Goal: Task Accomplishment & Management: Complete application form

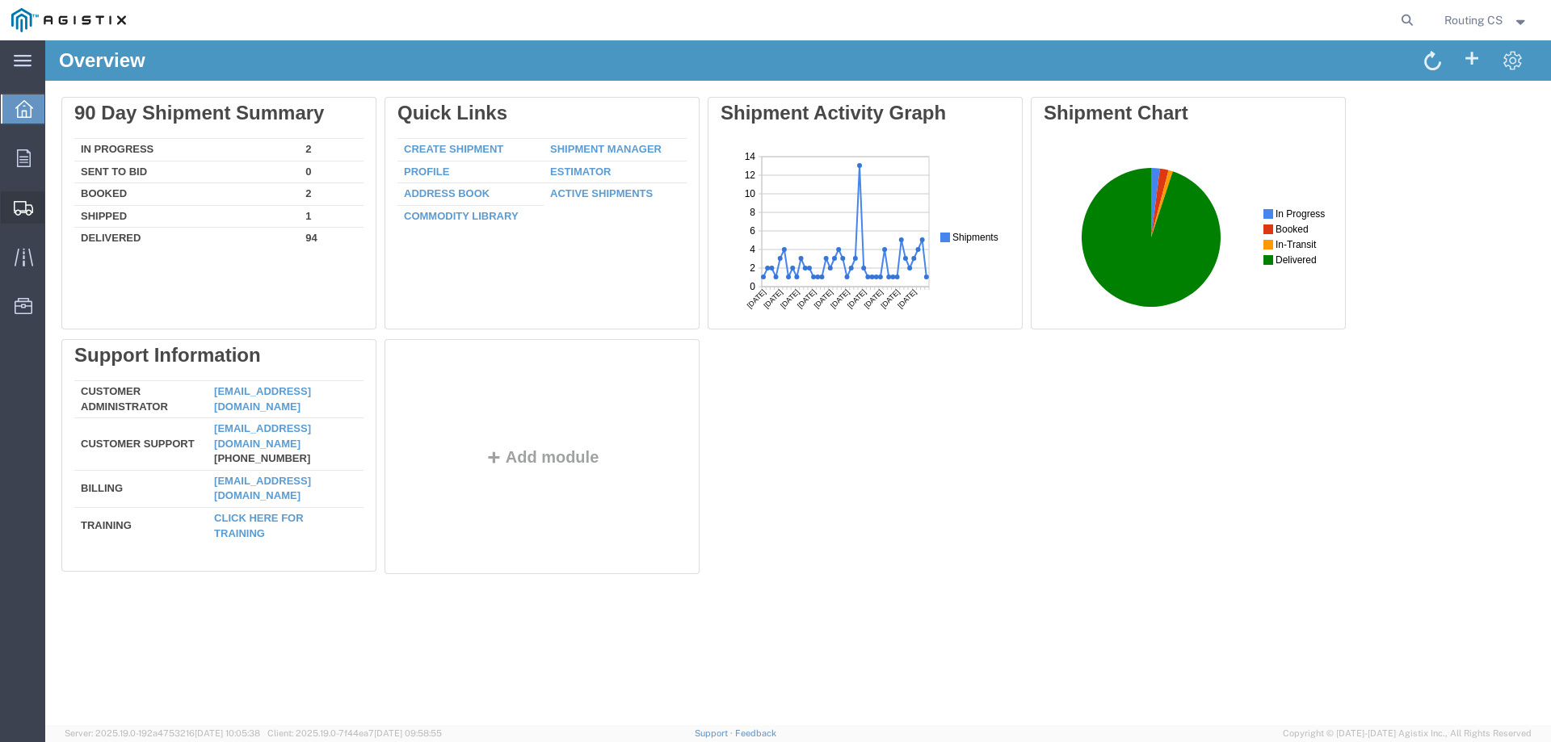
click at [0, 0] on span "Create Shipment" at bounding box center [0, 0] width 0 height 0
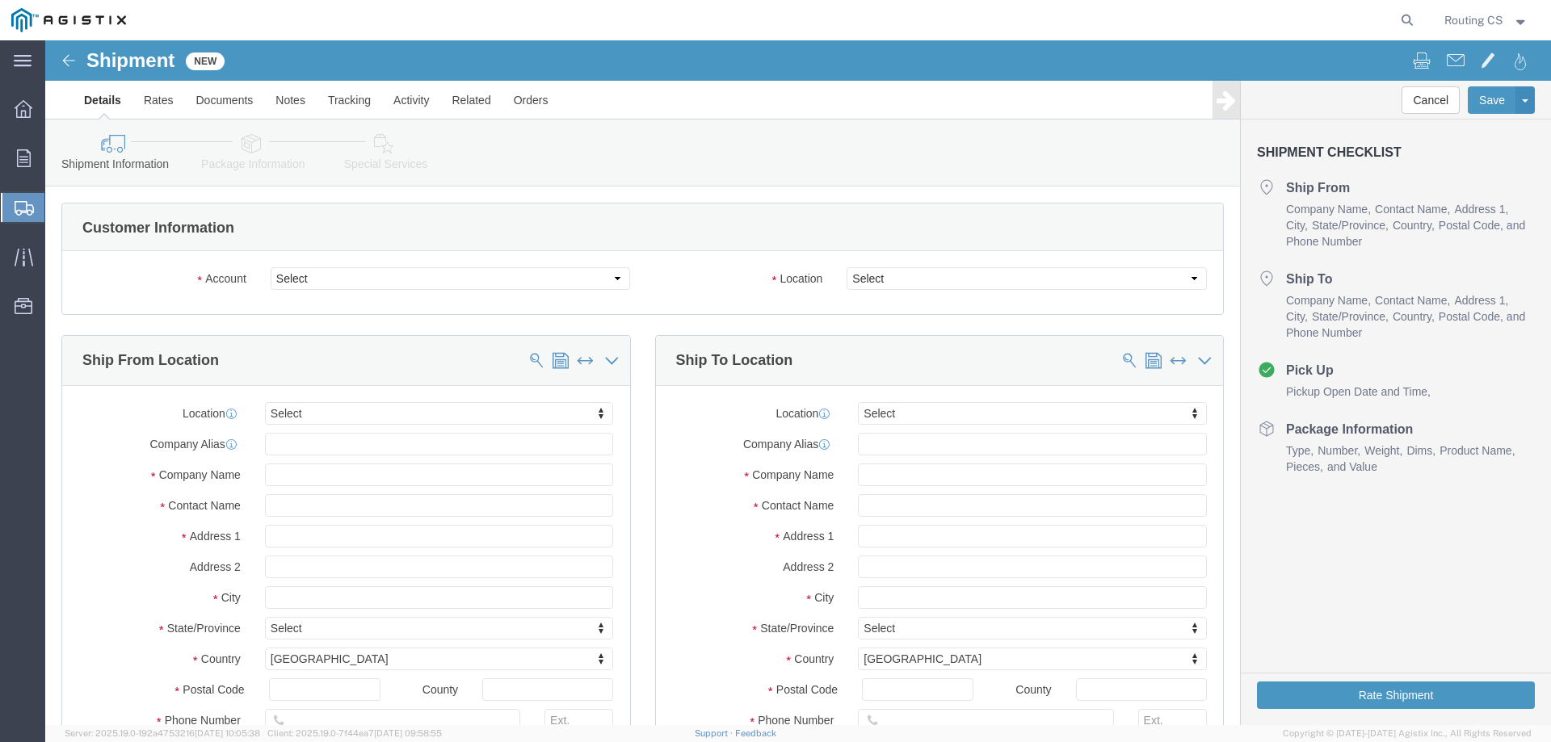
select select
click select "Select Little Giant Ladders PG&E"
select select "9596"
click select "Select Little Giant Ladders PG&E"
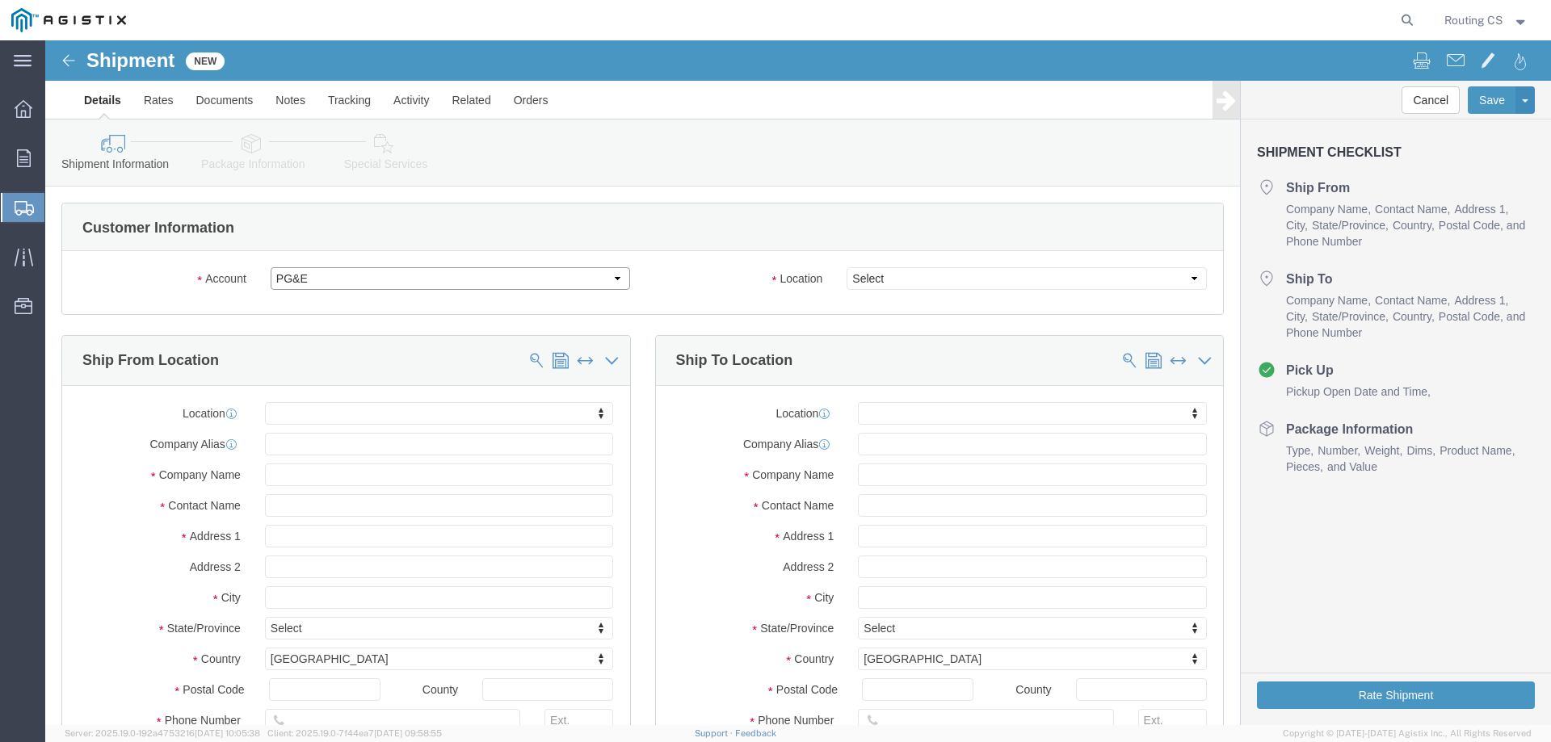
select select "PURCHORD"
select select
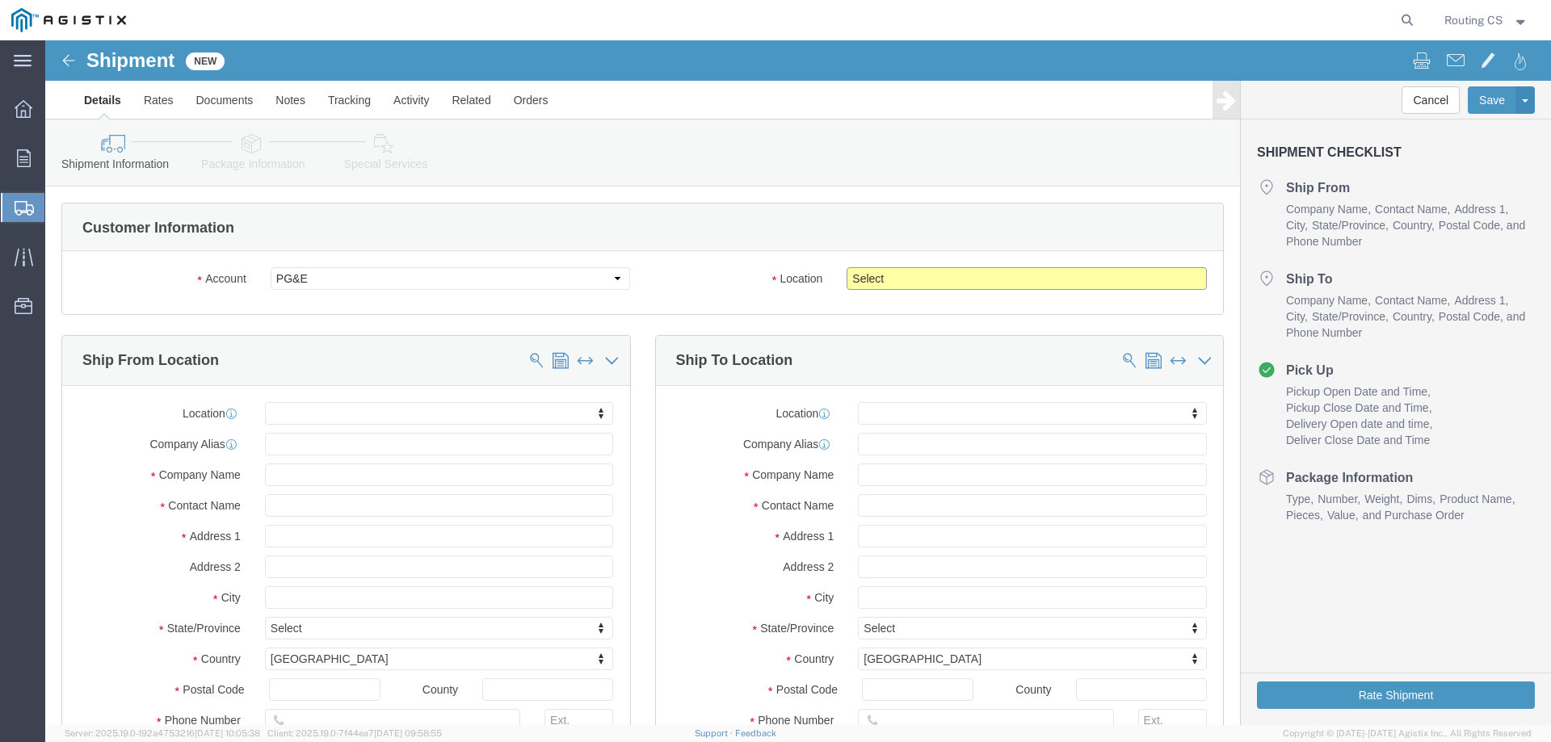
click select "Select All Others [GEOGRAPHIC_DATA] [GEOGRAPHIC_DATA] [GEOGRAPHIC_DATA] [GEOGRA…"
select select "23082"
click select "Select All Others [GEOGRAPHIC_DATA] [GEOGRAPHIC_DATA] [GEOGRAPHIC_DATA] [GEOGRA…"
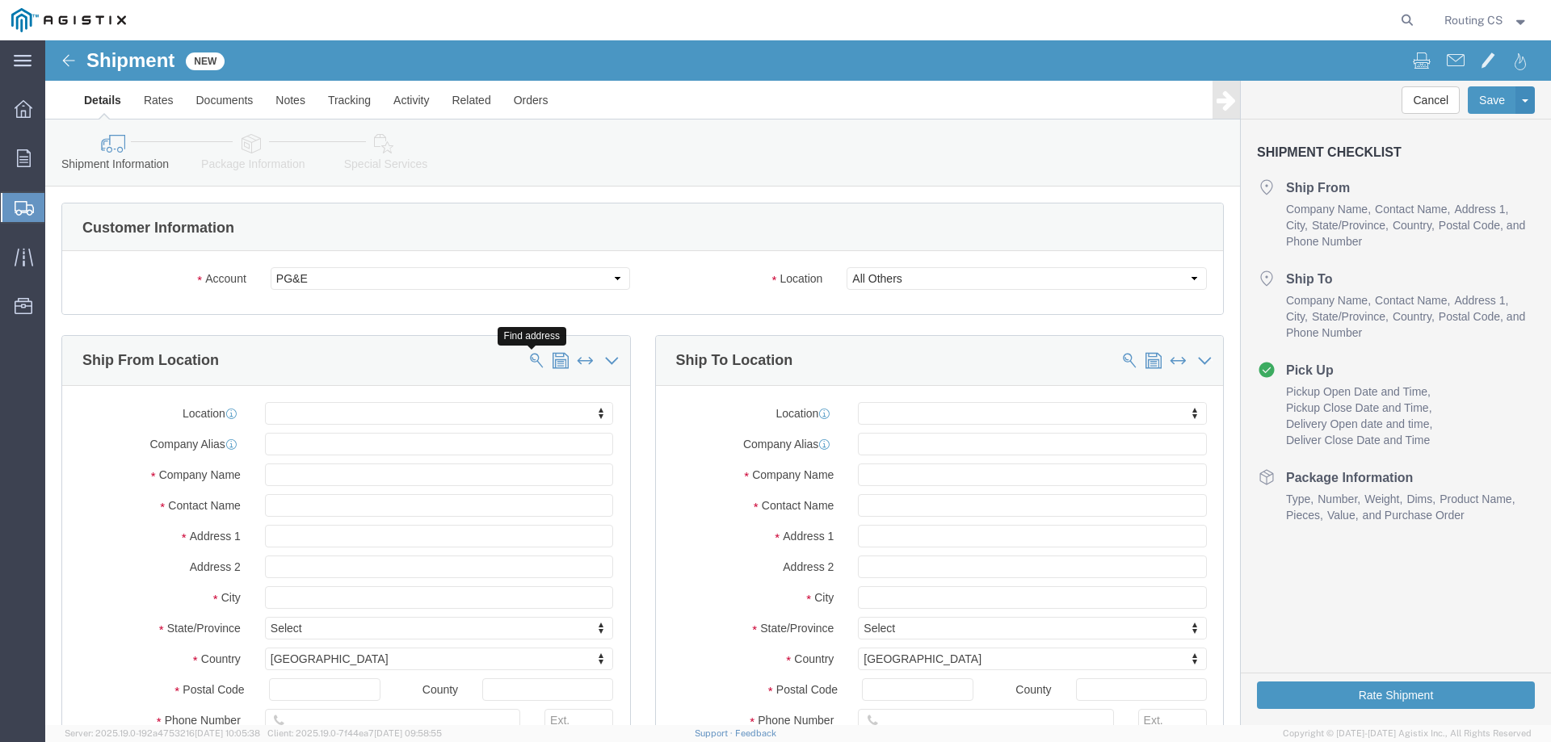
click span
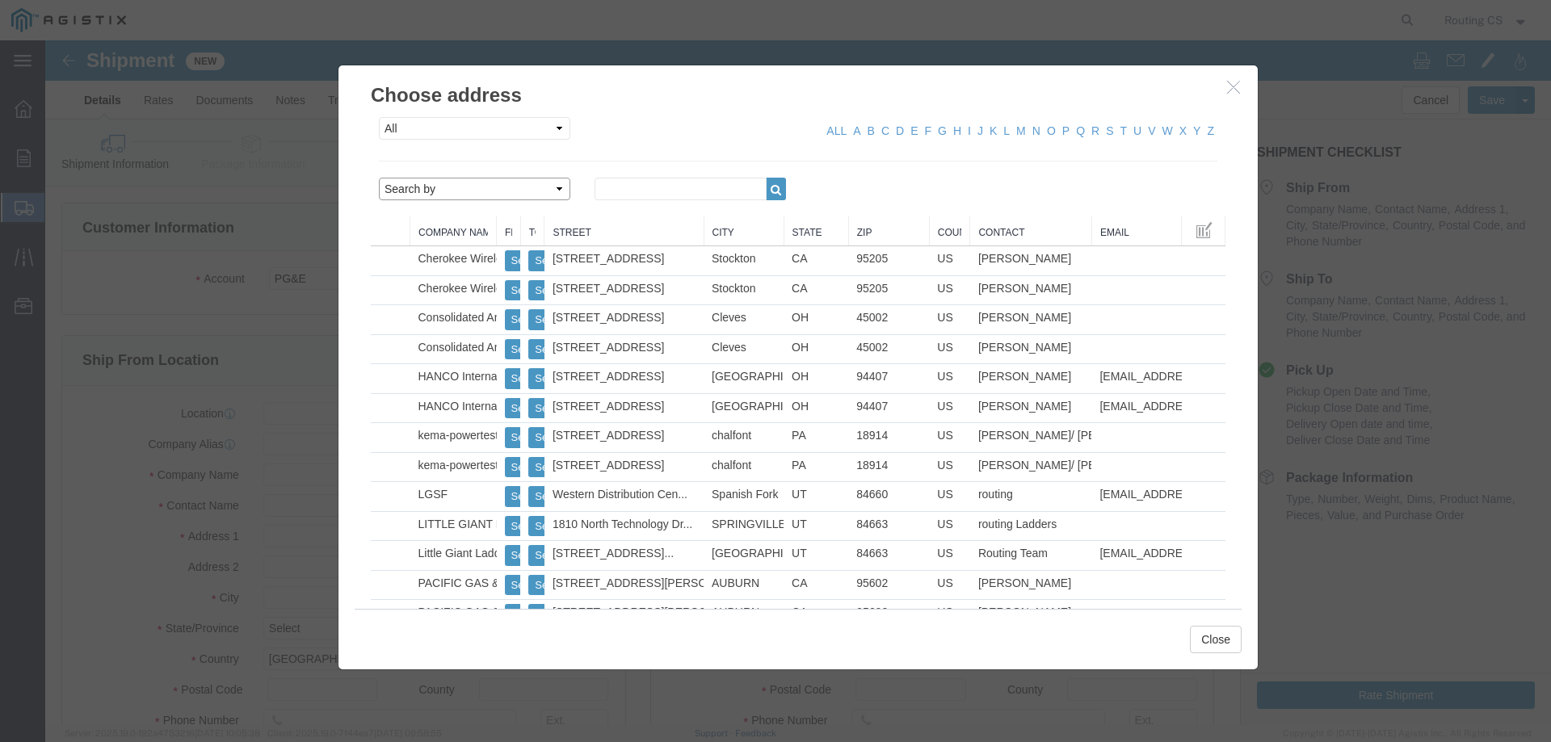
click select "Search by Address Book Name City Company Name Contact Name Country CustomerAlia…"
select select "zip"
click select "Search by Address Book Name City Company Name Contact Name Country CustomerAlia…"
click input "text"
type input "84663"
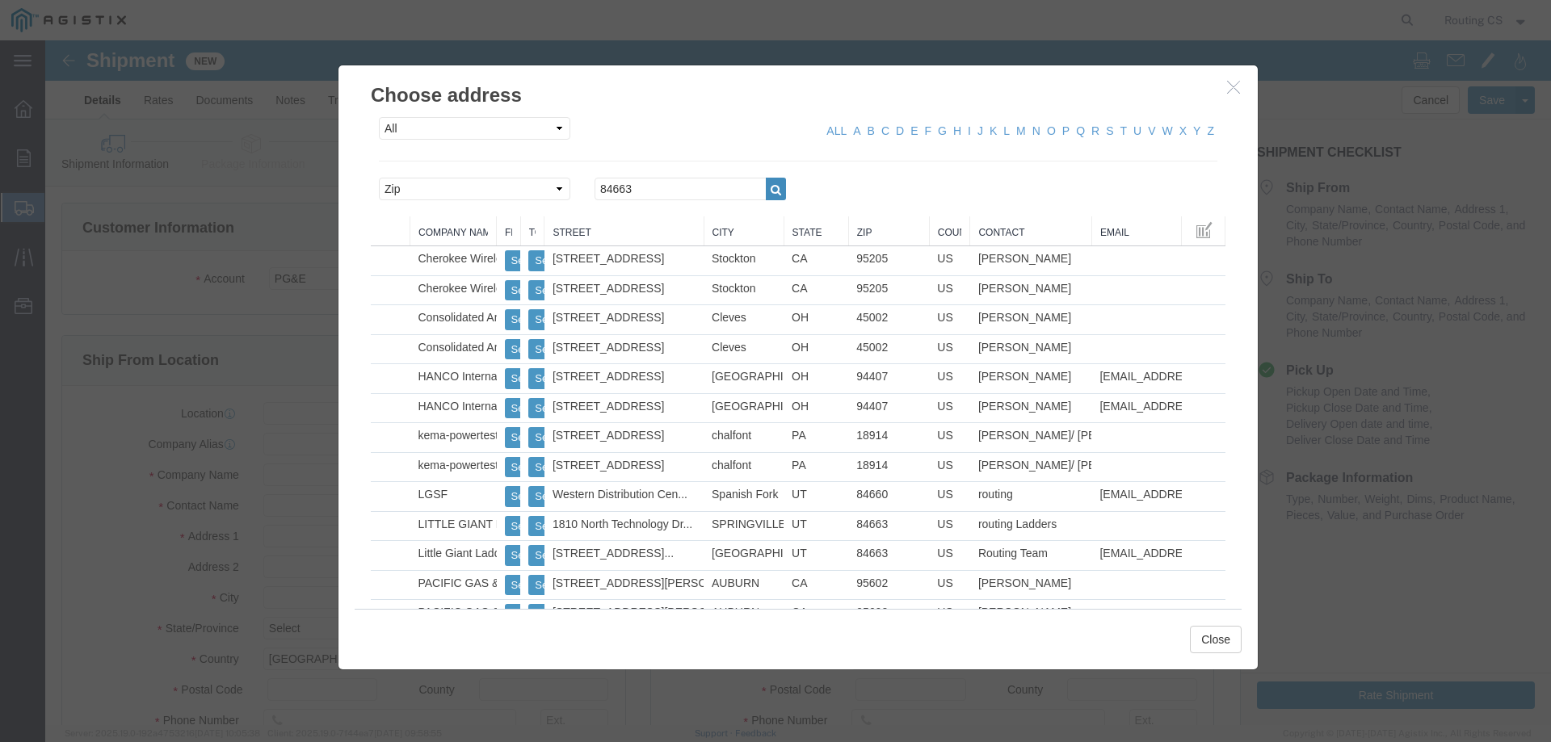
click icon "button"
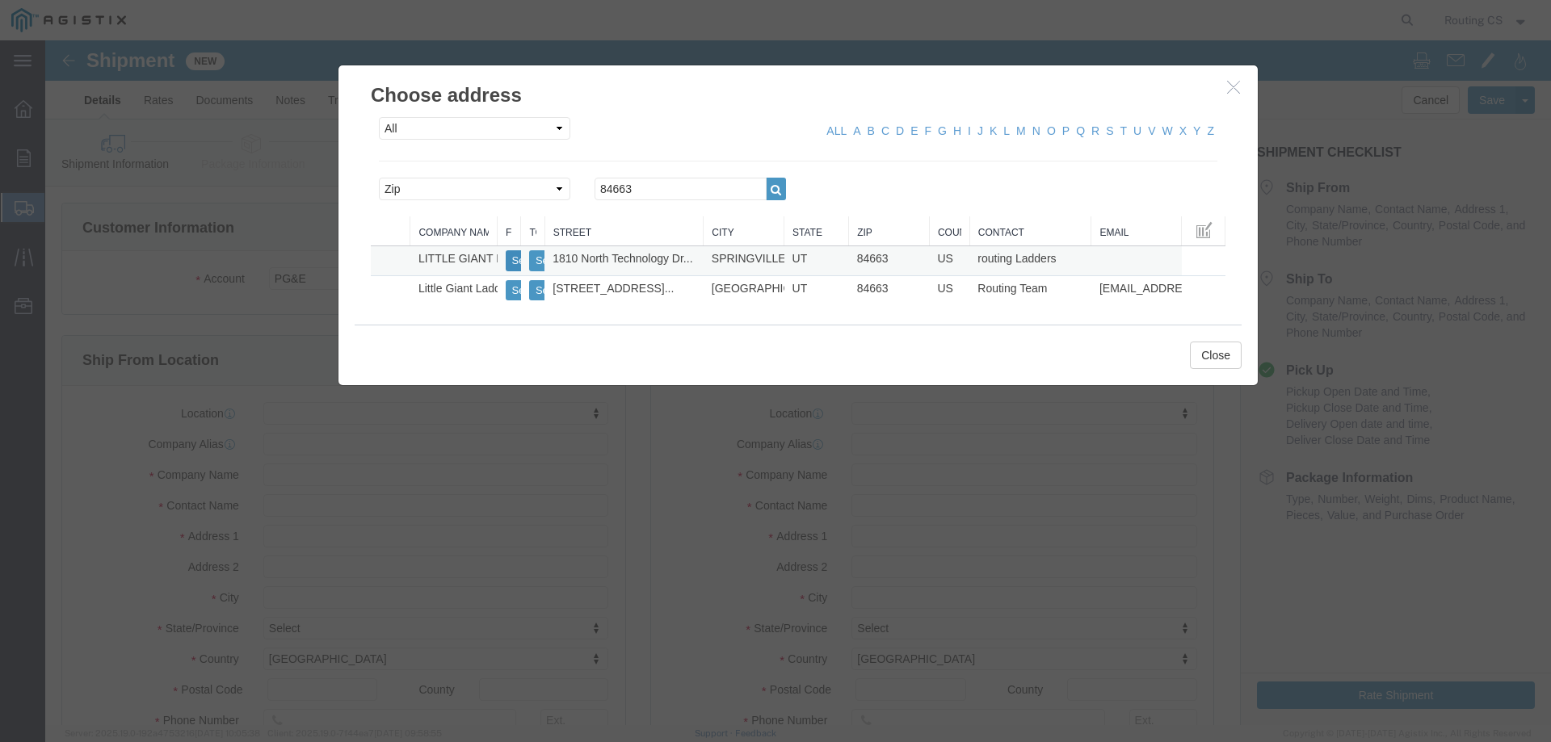
click button "Select"
select select
type input "[STREET_ADDRESS]"
type input "84663"
type input "[PHONE_NUMBER]"
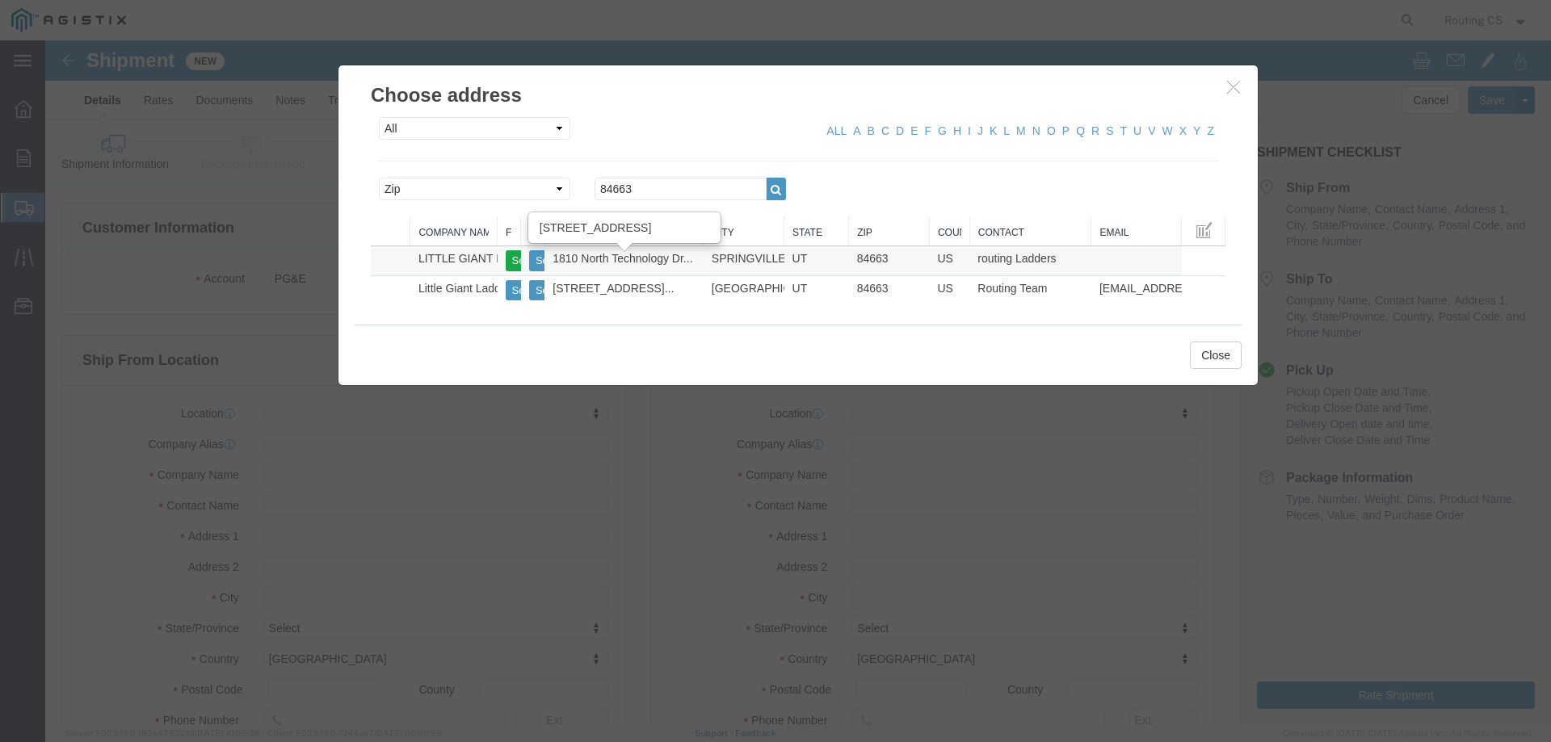
type input "LITTLE GIANT LADDER SYSTEMS LLC"
type input "routing Ladders"
type input "SPRINGVILLE"
select select "UT"
drag, startPoint x: 632, startPoint y: 153, endPoint x: 524, endPoint y: 154, distance: 107.4
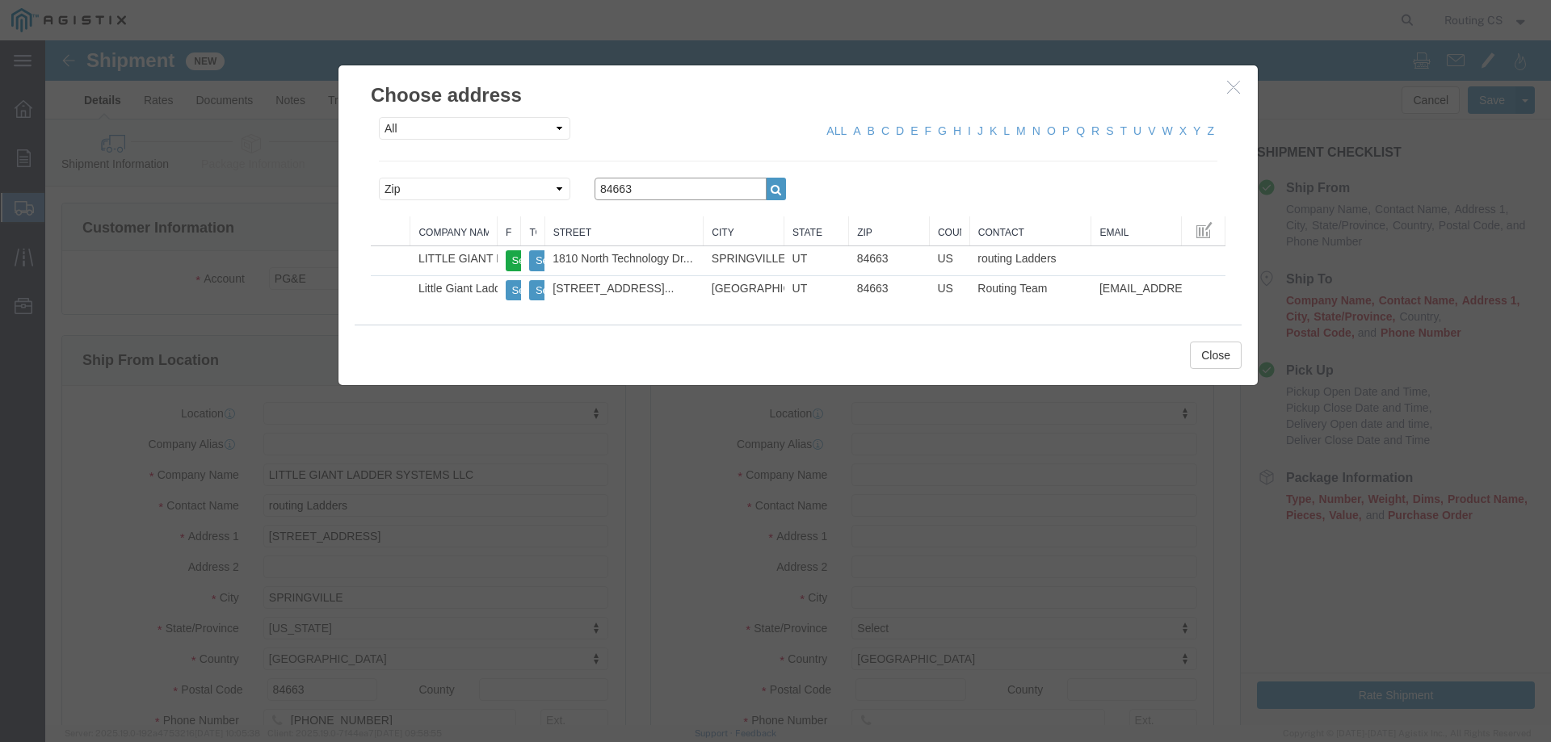
click div "Search by Address Book Name City Company Name Contact Name Country CustomerAlia…"
type input "95341"
click icon "button"
click button "Select"
select select
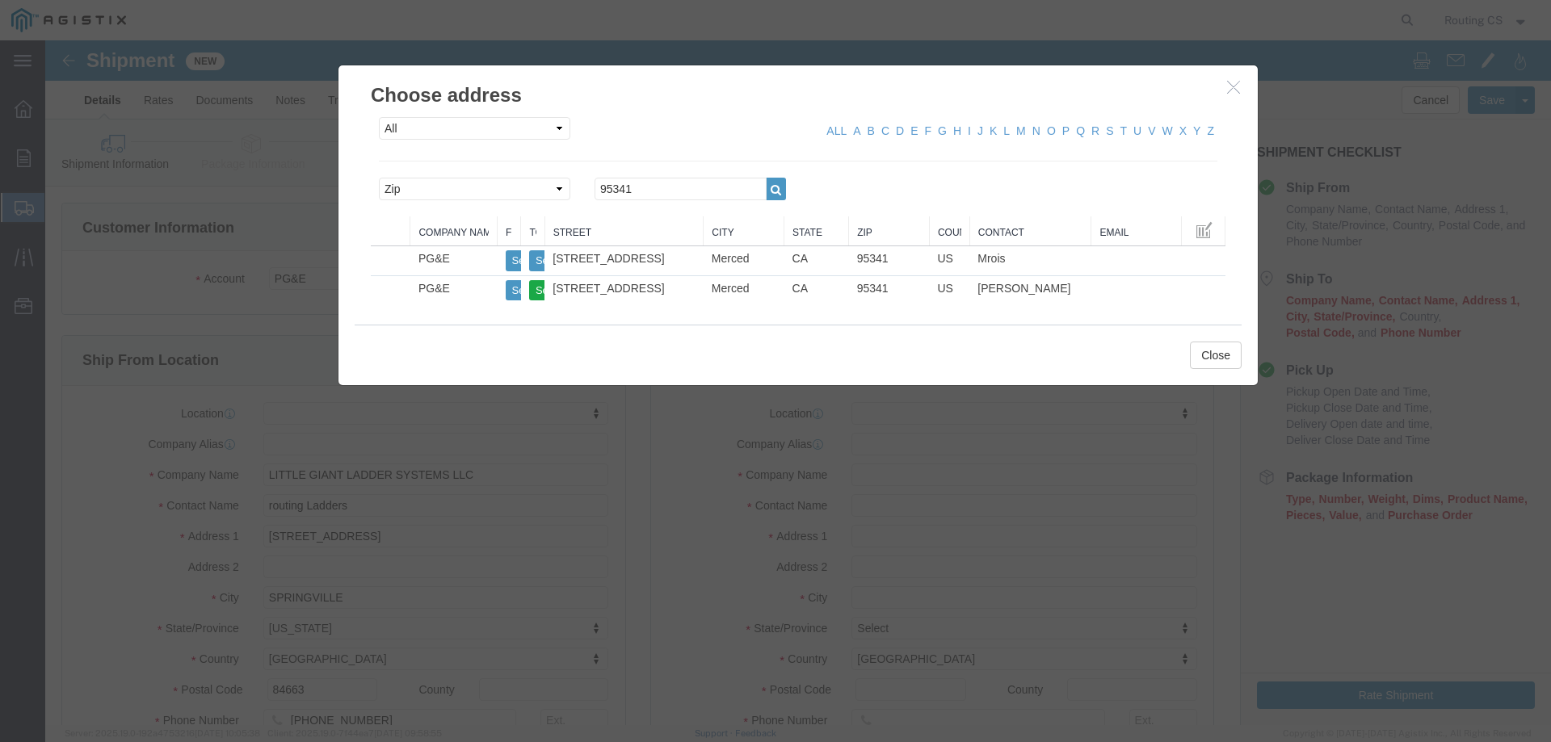
type input "[STREET_ADDRESS]"
type input "95341"
type input "[GEOGRAPHIC_DATA]"
type input "PG&E"
type input "[PERSON_NAME]"
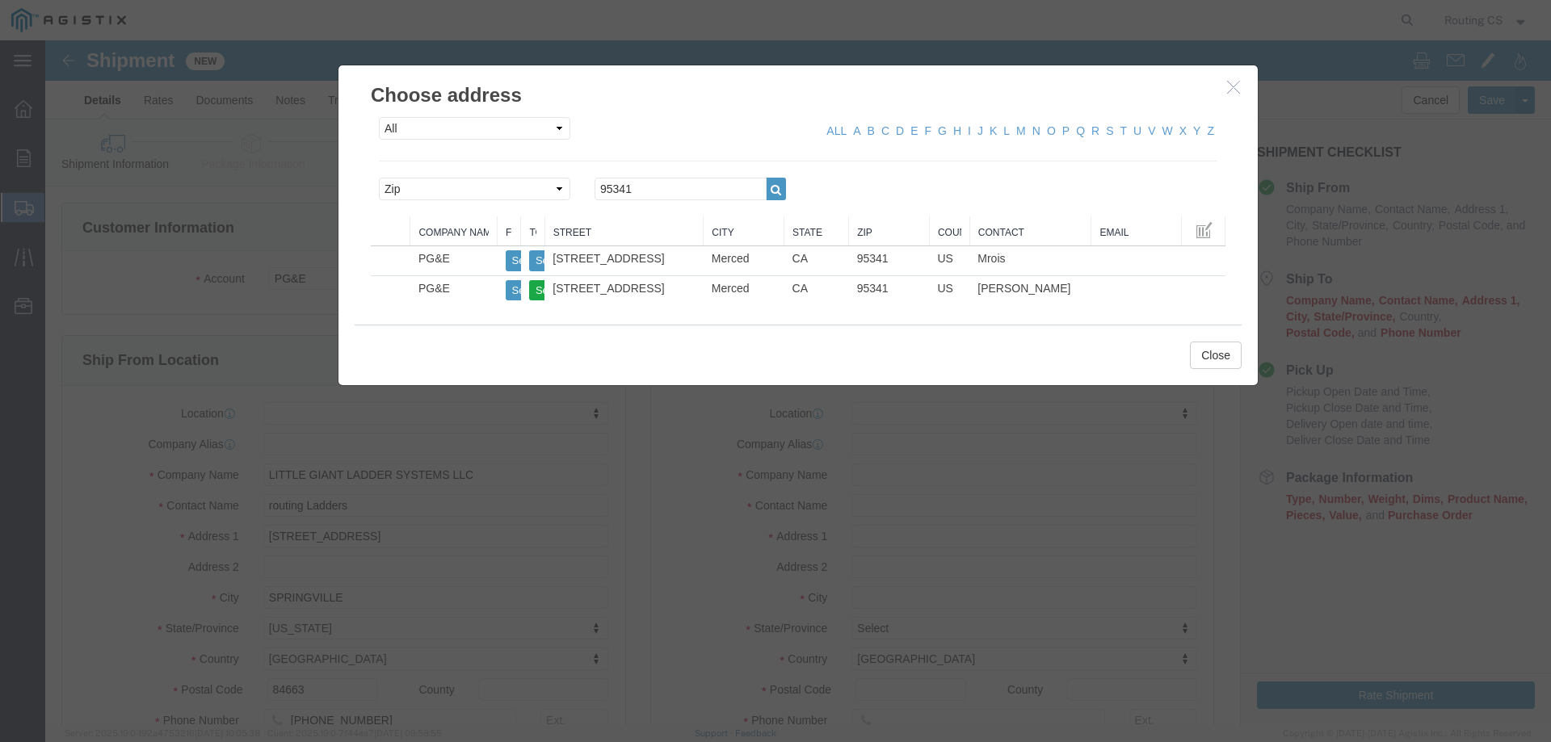
type input "Merced"
select select "CA"
click button "Close"
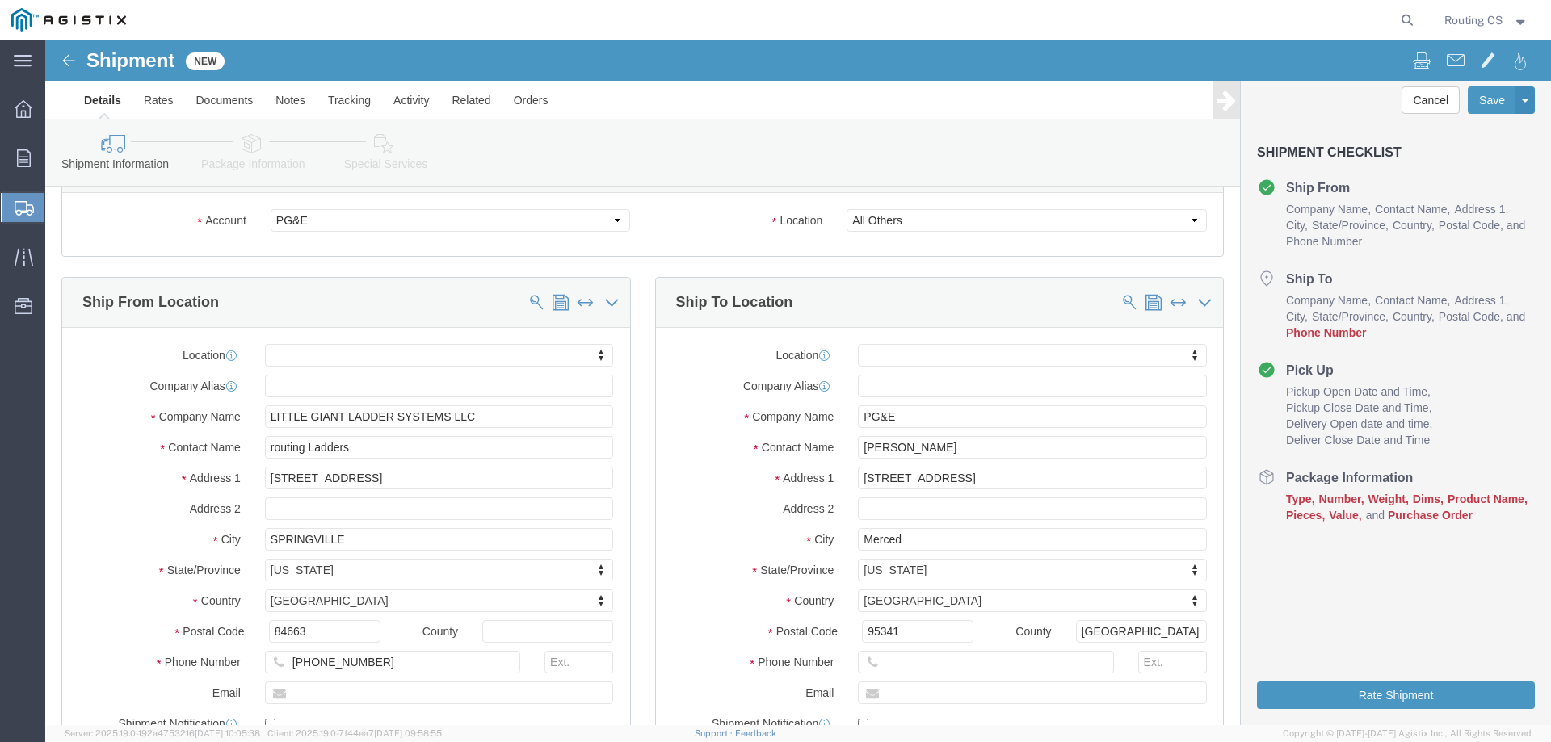
scroll to position [162, 0]
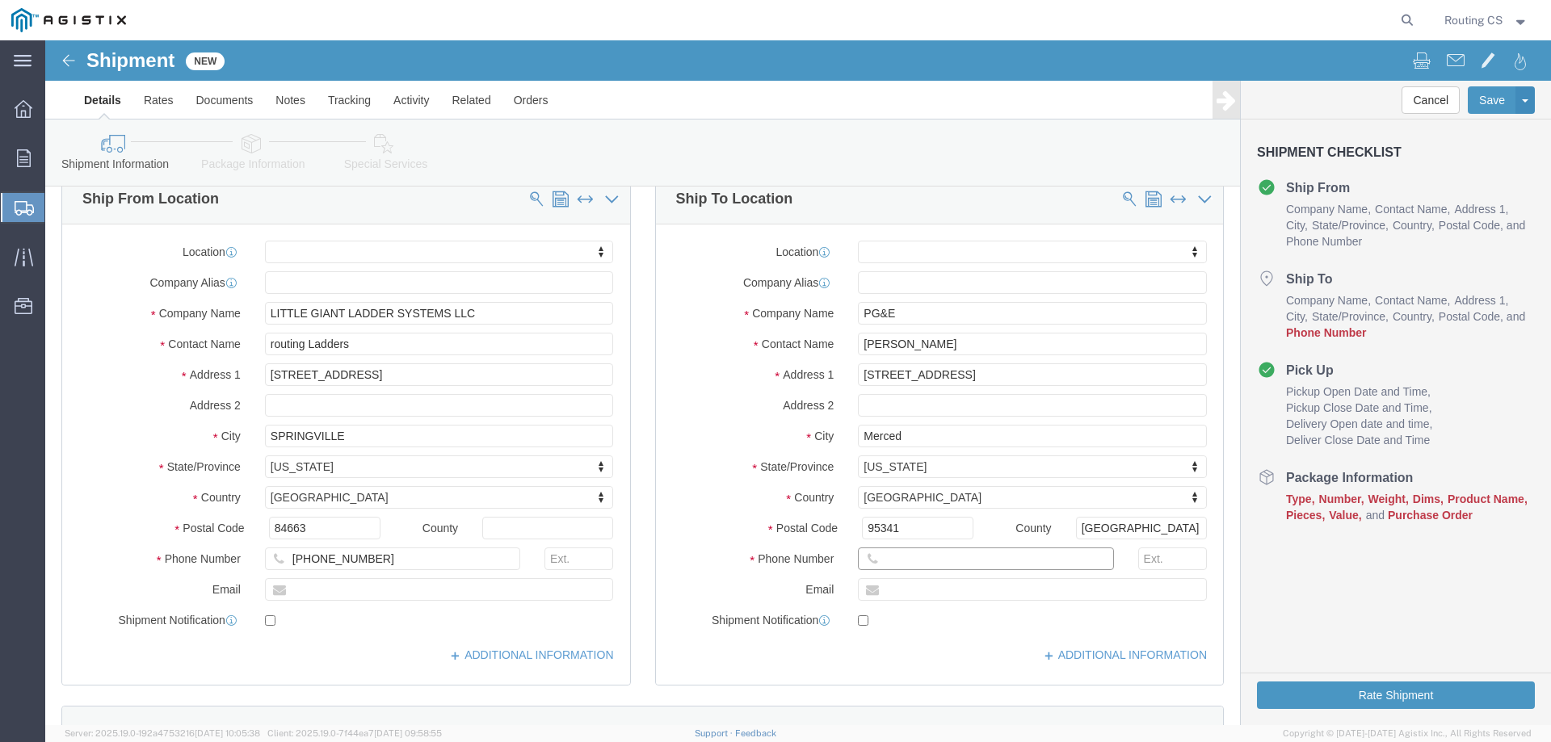
click input "text"
paste input "209.726.7629"
click input "209.726.7629"
click input "209-726.7629"
type input "[PHONE_NUMBER]"
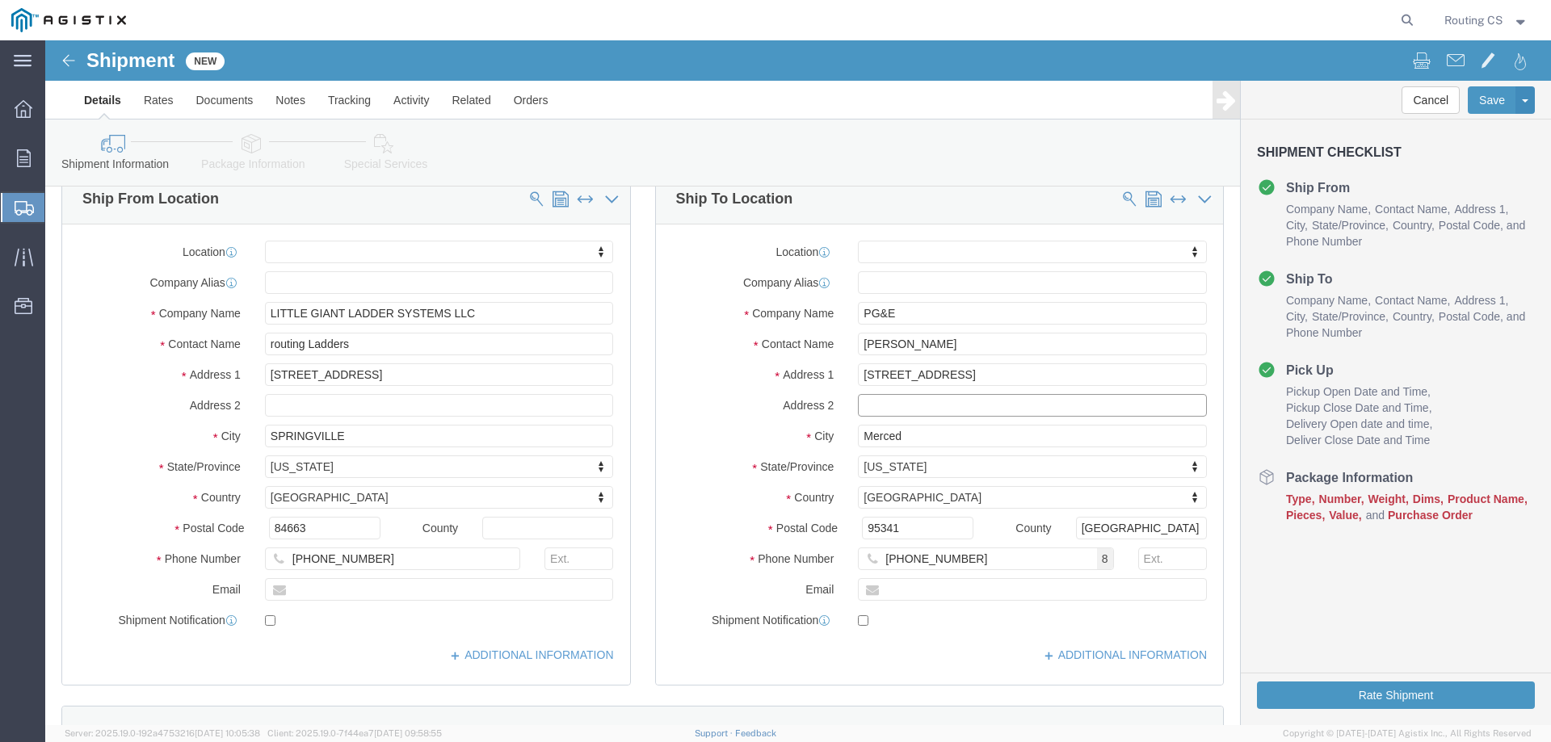
click input "text"
paste input "YO Compliance"
type input "YO Compliance"
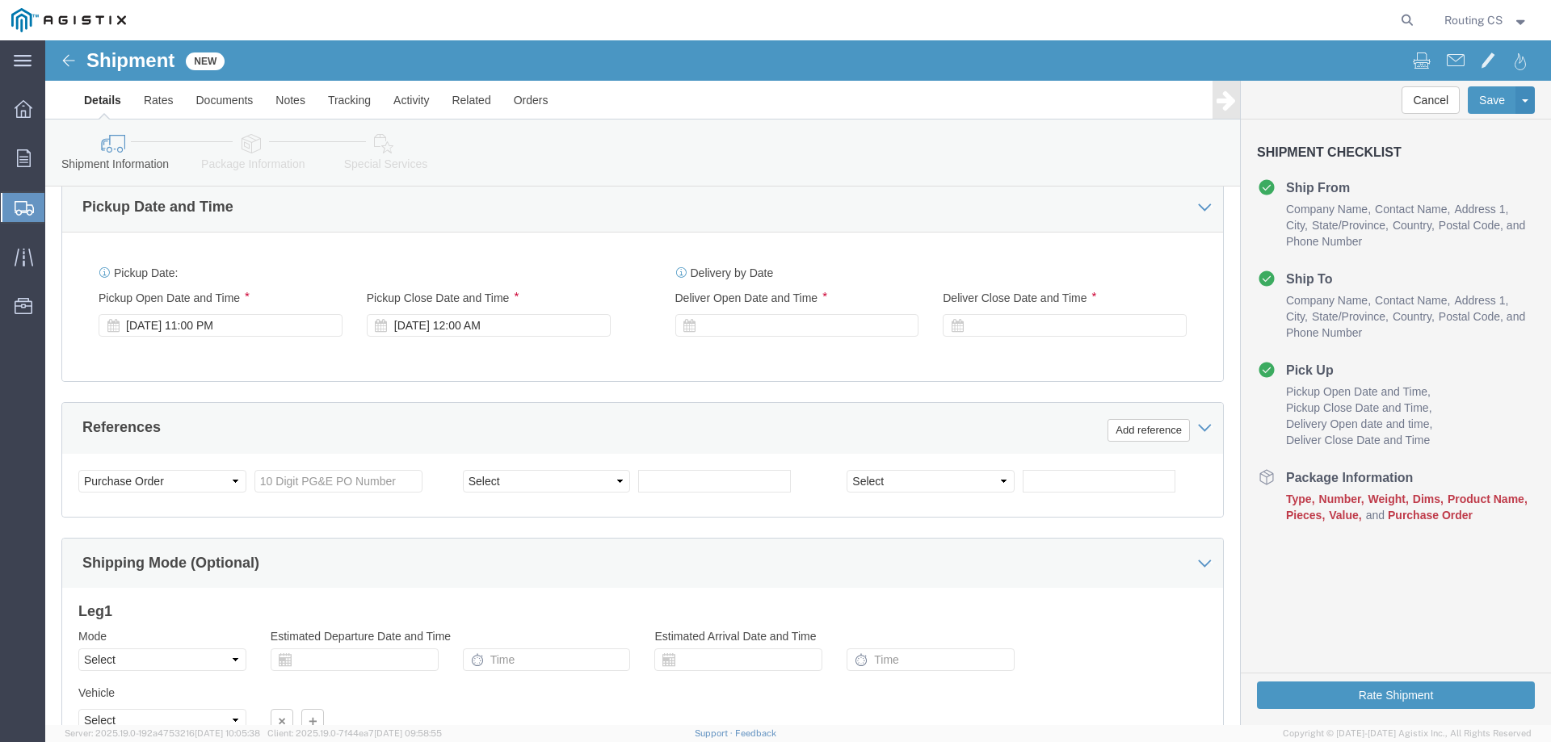
scroll to position [727, 0]
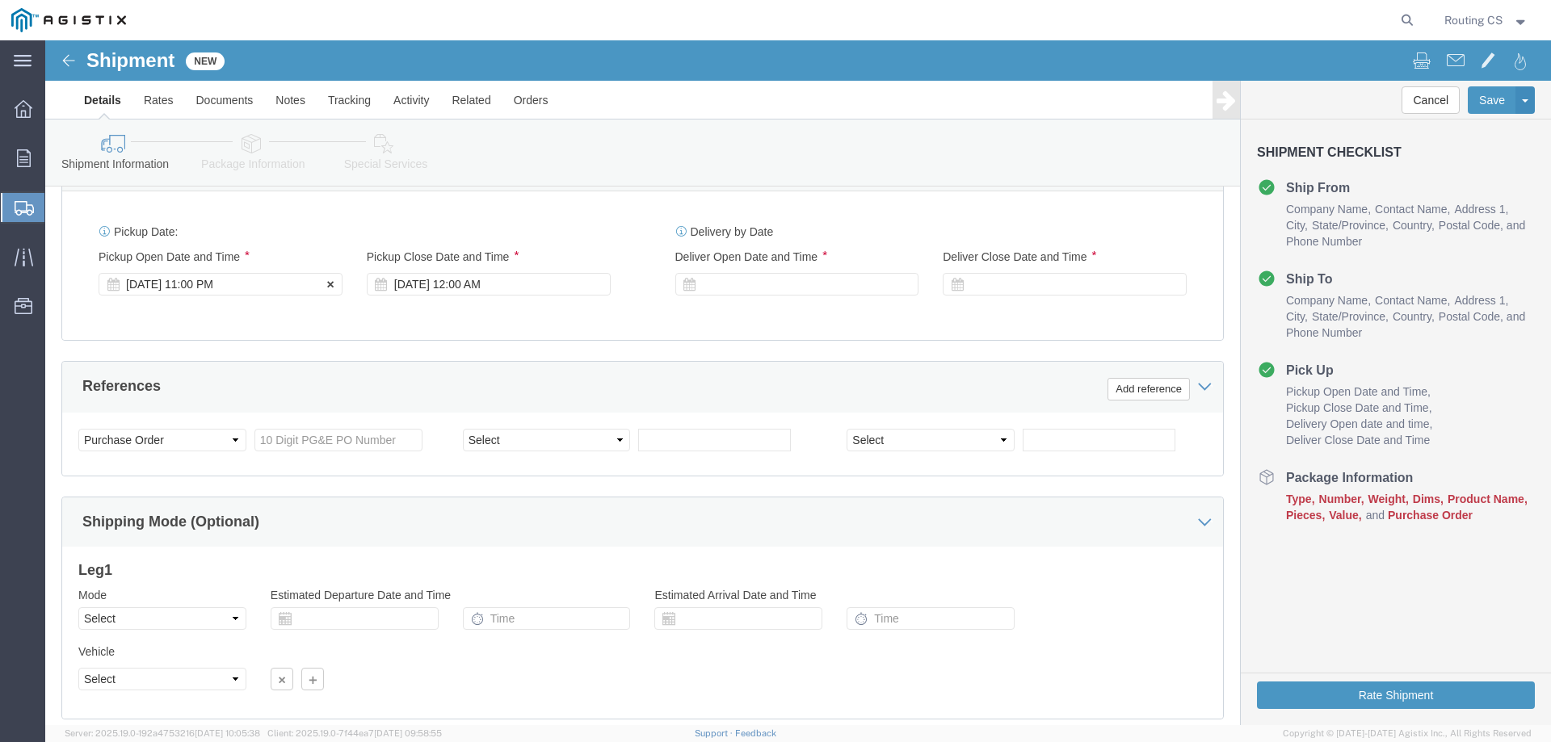
click div "[DATE] 11:00 PM"
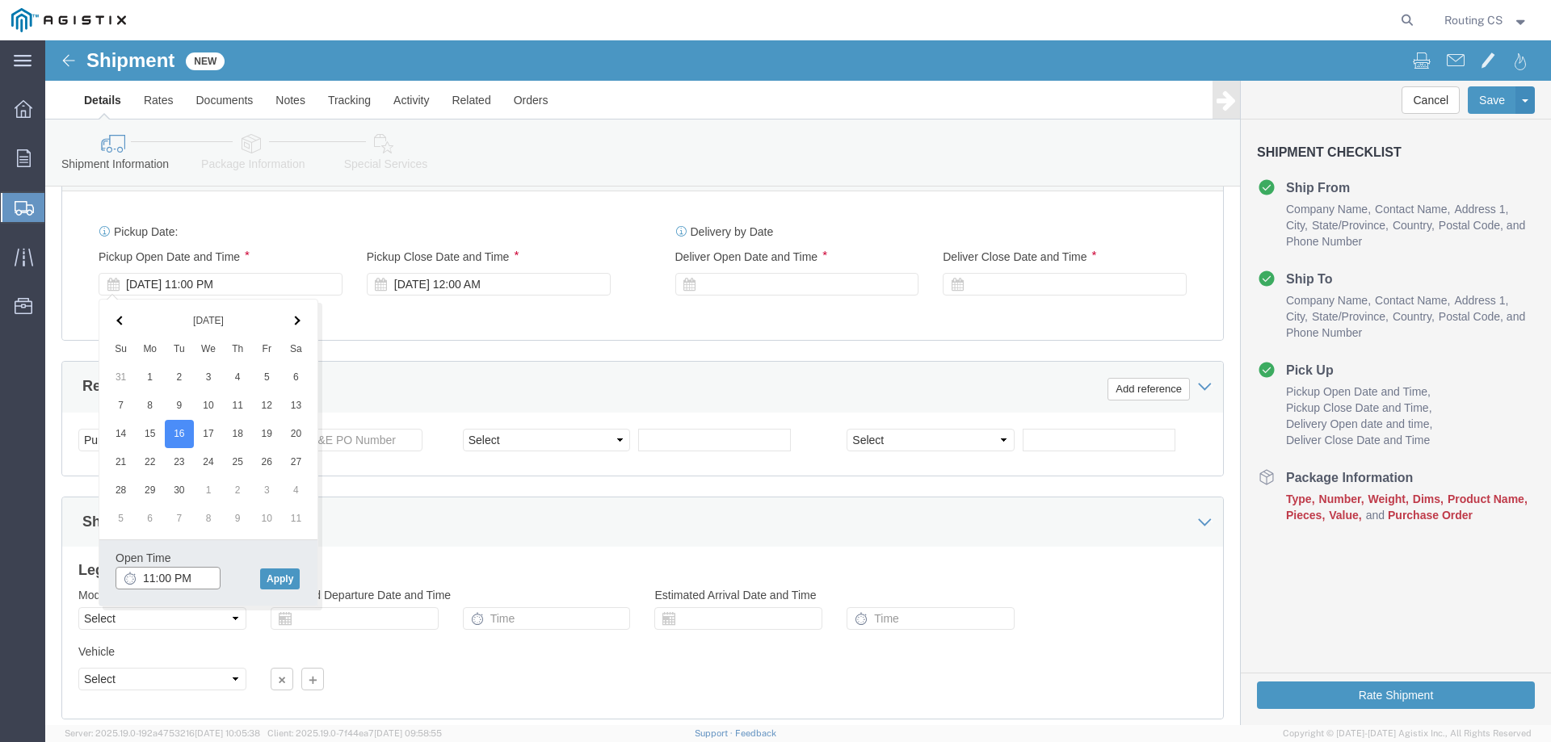
click input "11:00 PM"
click input "8:00 PM"
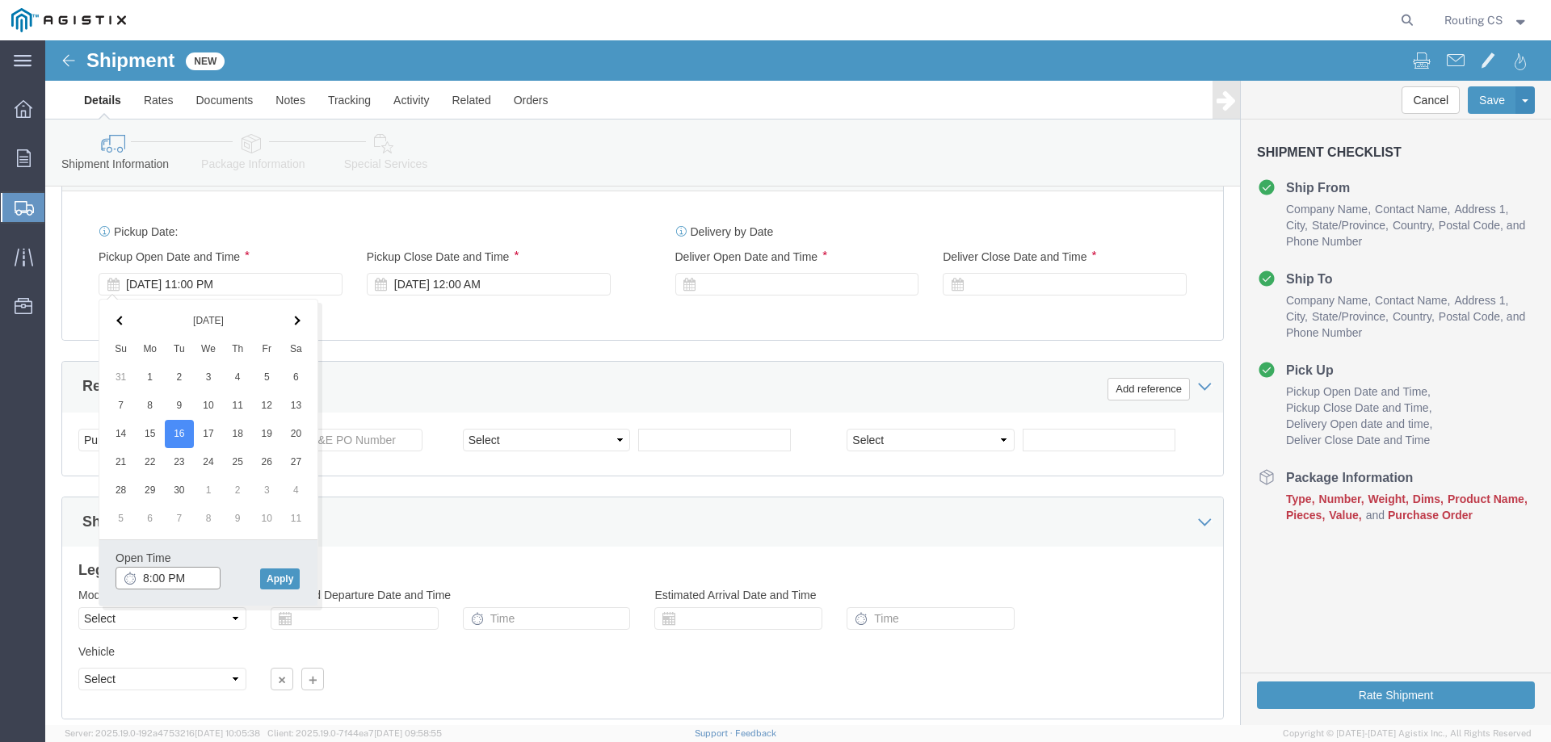
click input "8:00 PM"
click input "8:0AM"
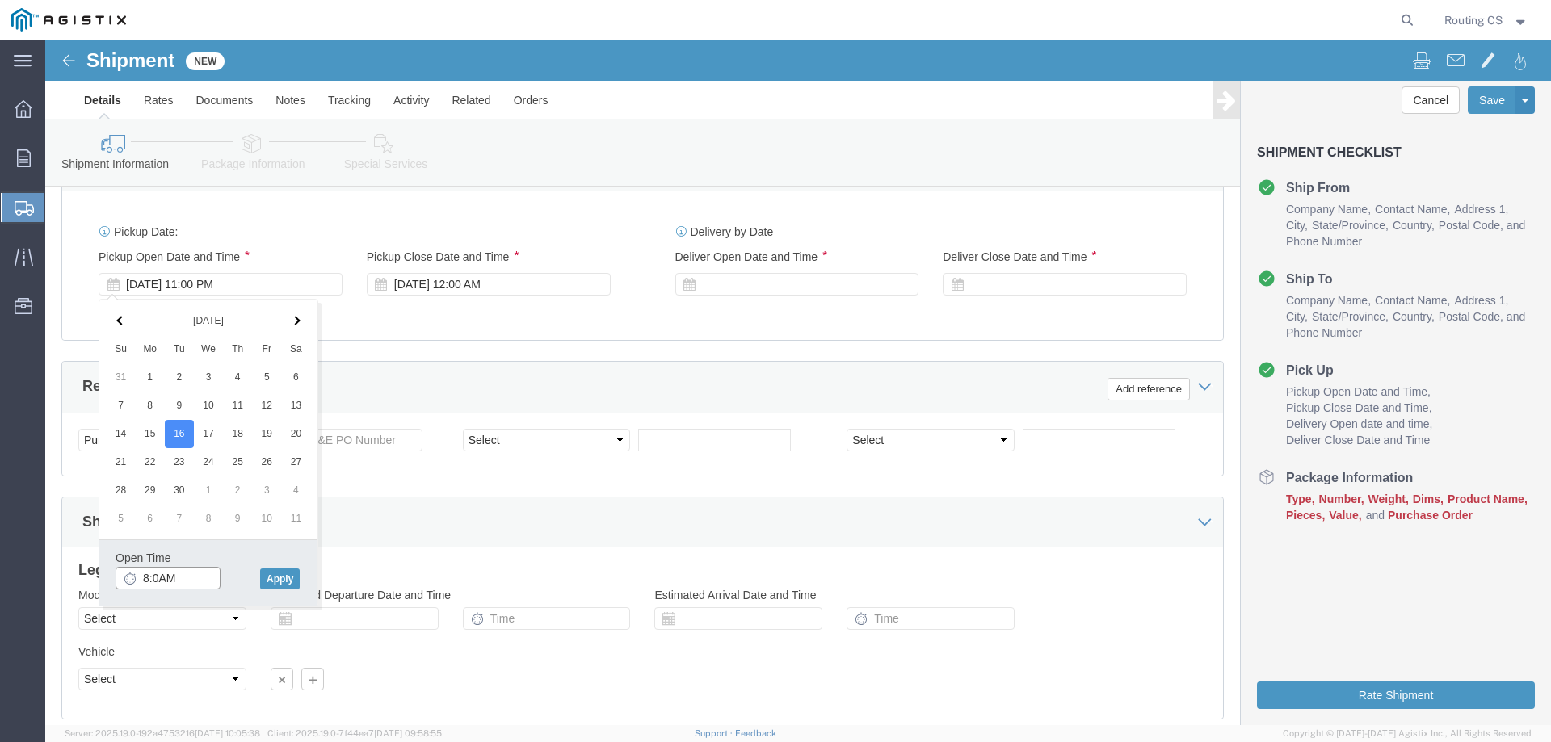
click input "8:0AM"
type input "8:00 AM"
click button "Apply"
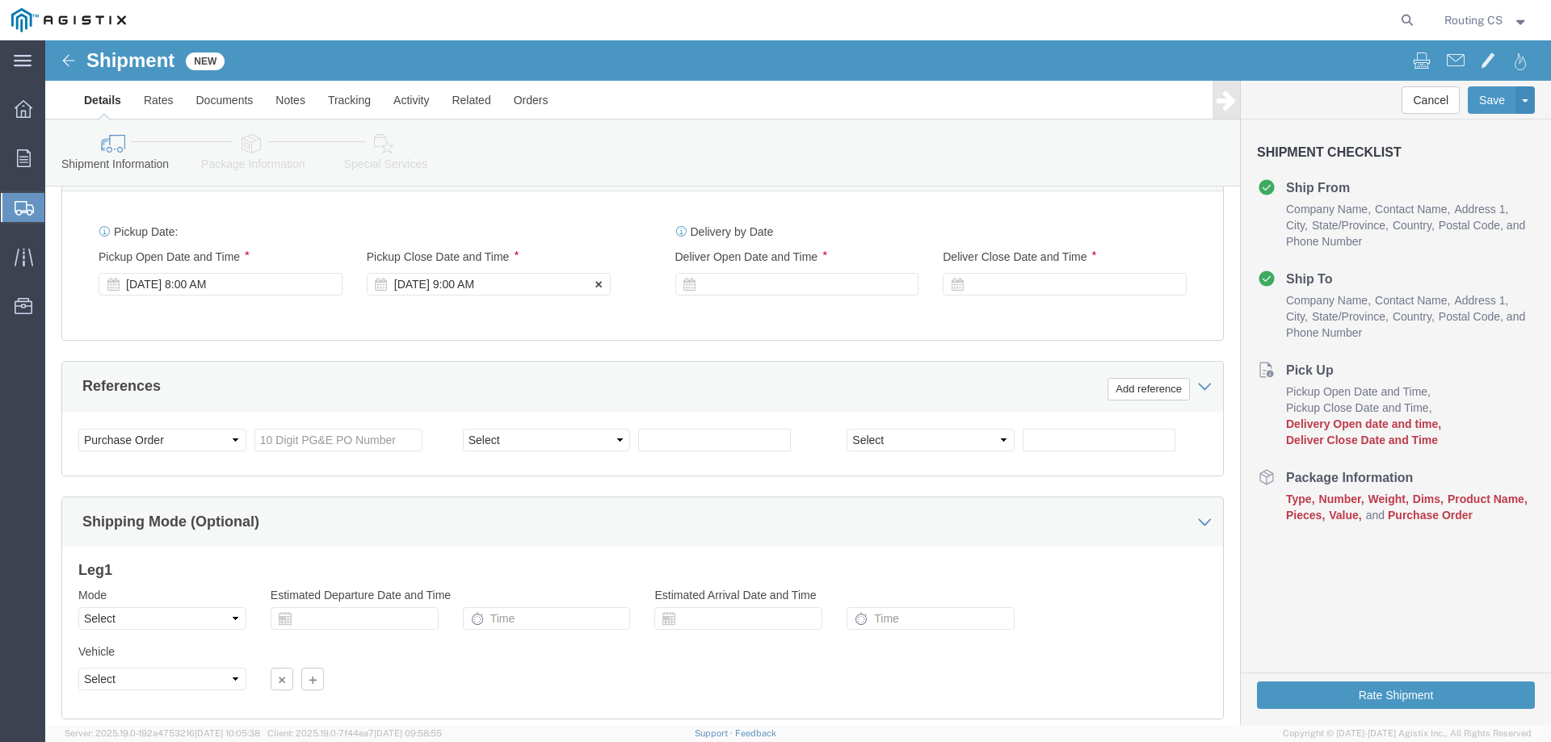
click div "[DATE] 9:00 AM"
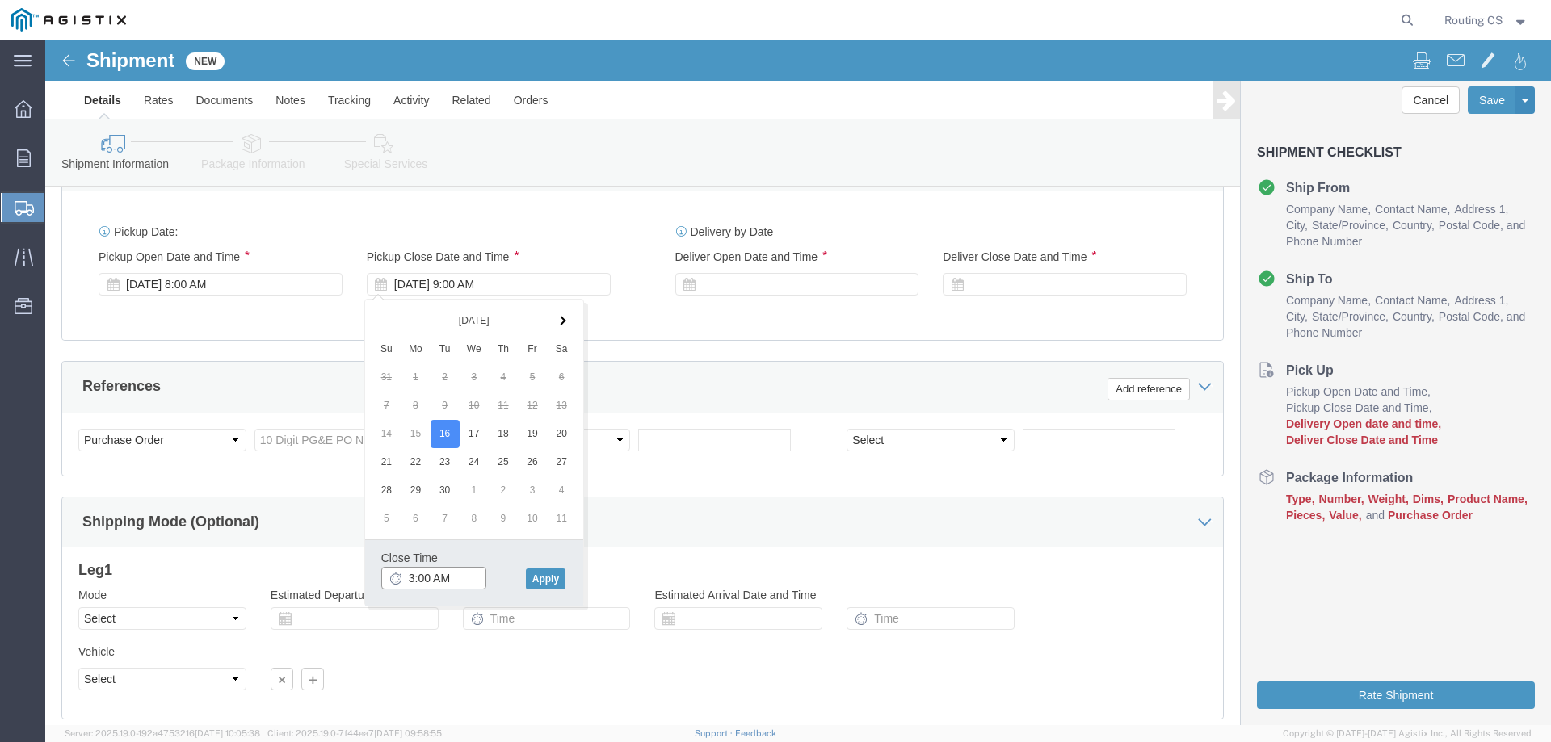
click input "3:00 AM"
type input "3:00 PM"
drag, startPoint x: 491, startPoint y: 535, endPoint x: 602, endPoint y: 411, distance: 165.9
click button "Apply"
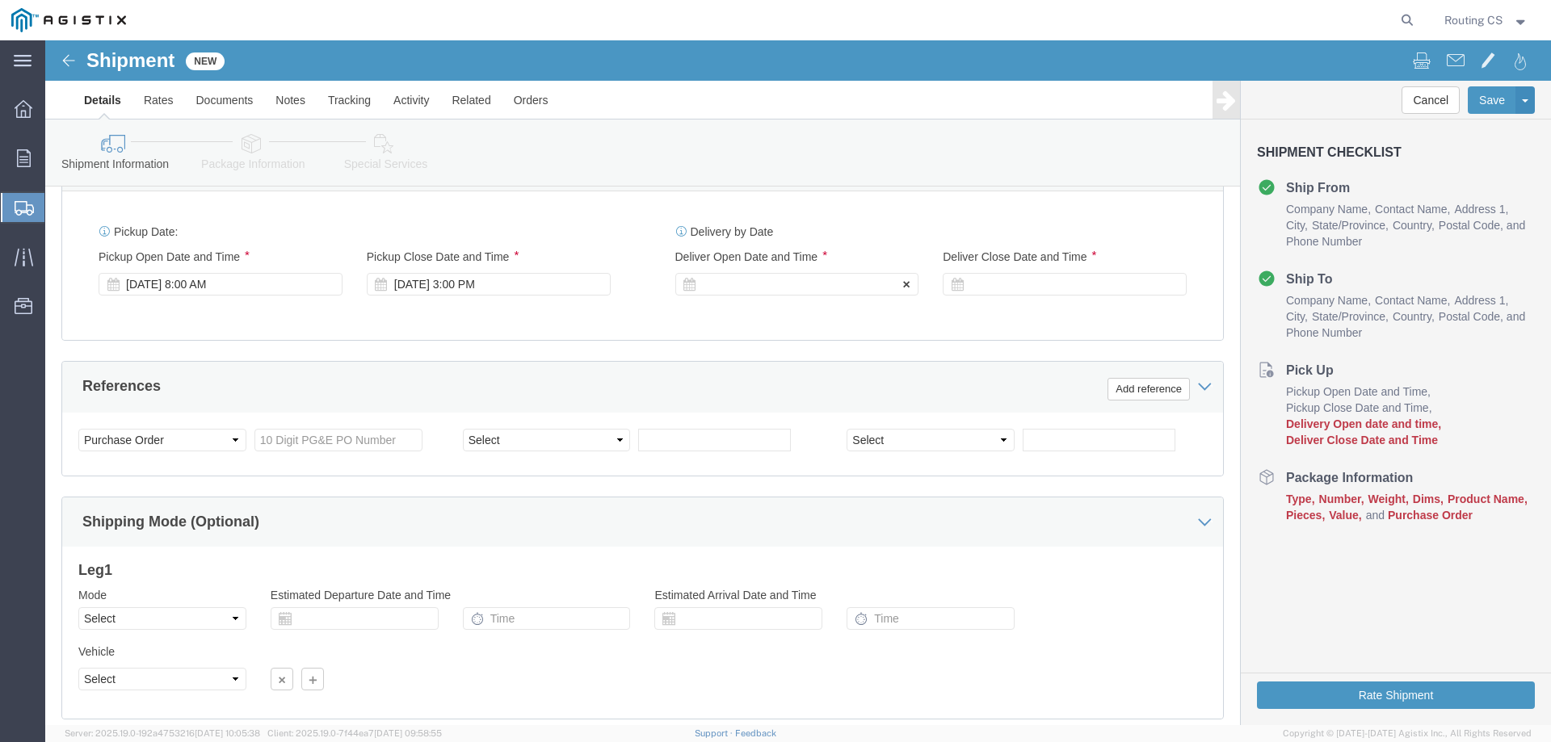
click div
click input "4:00 PM"
click input "8:00 PM"
type input "8:00 AM"
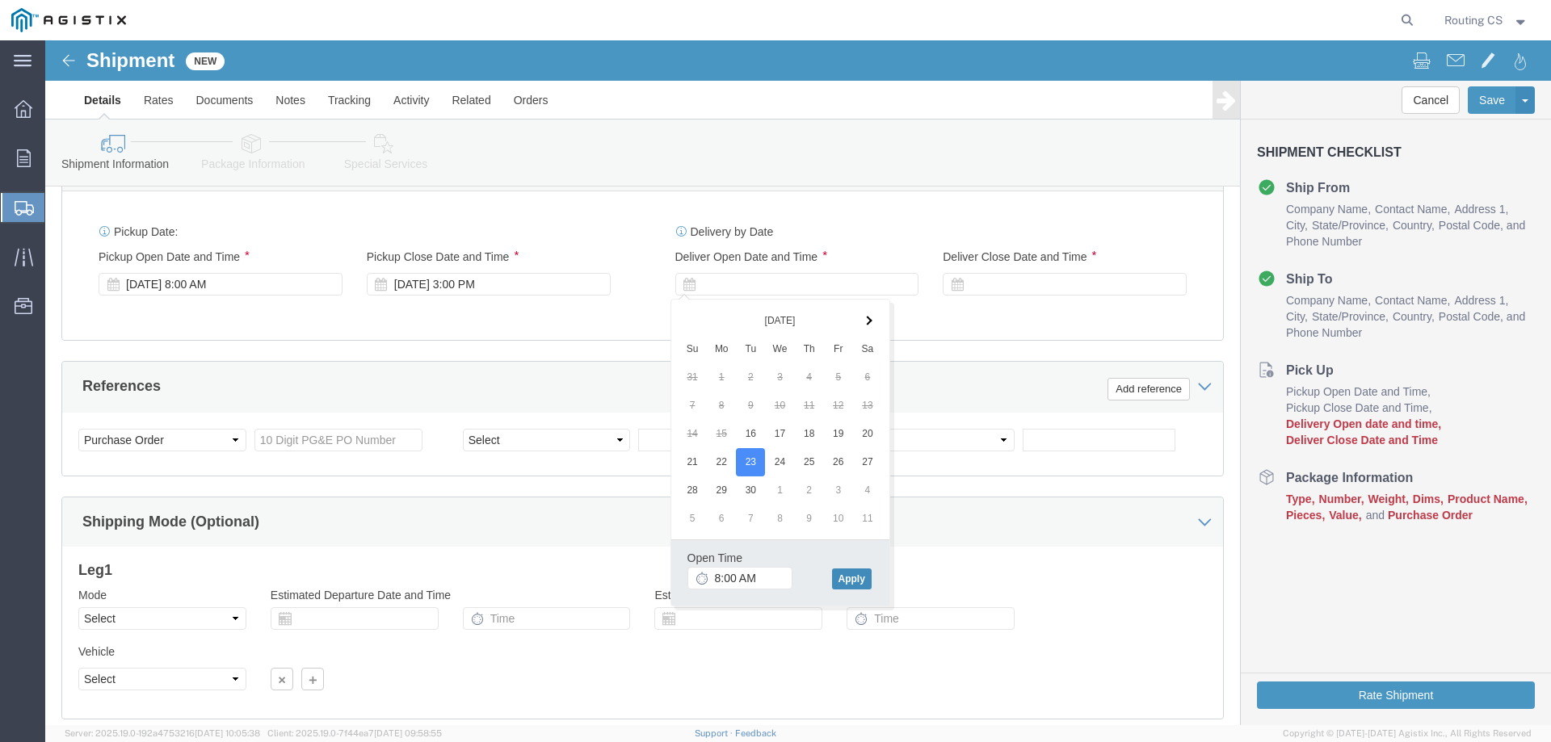
click button "Apply"
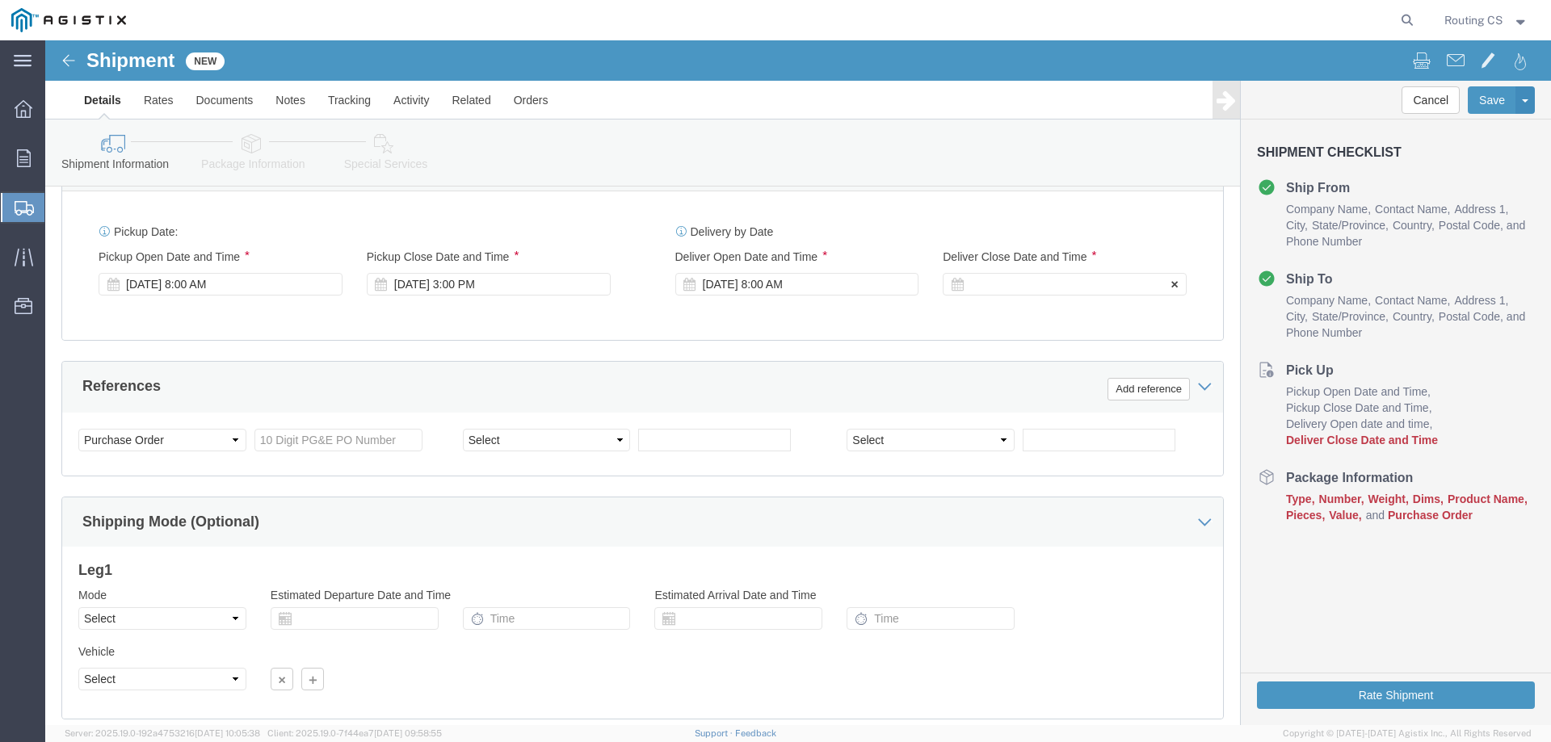
click div
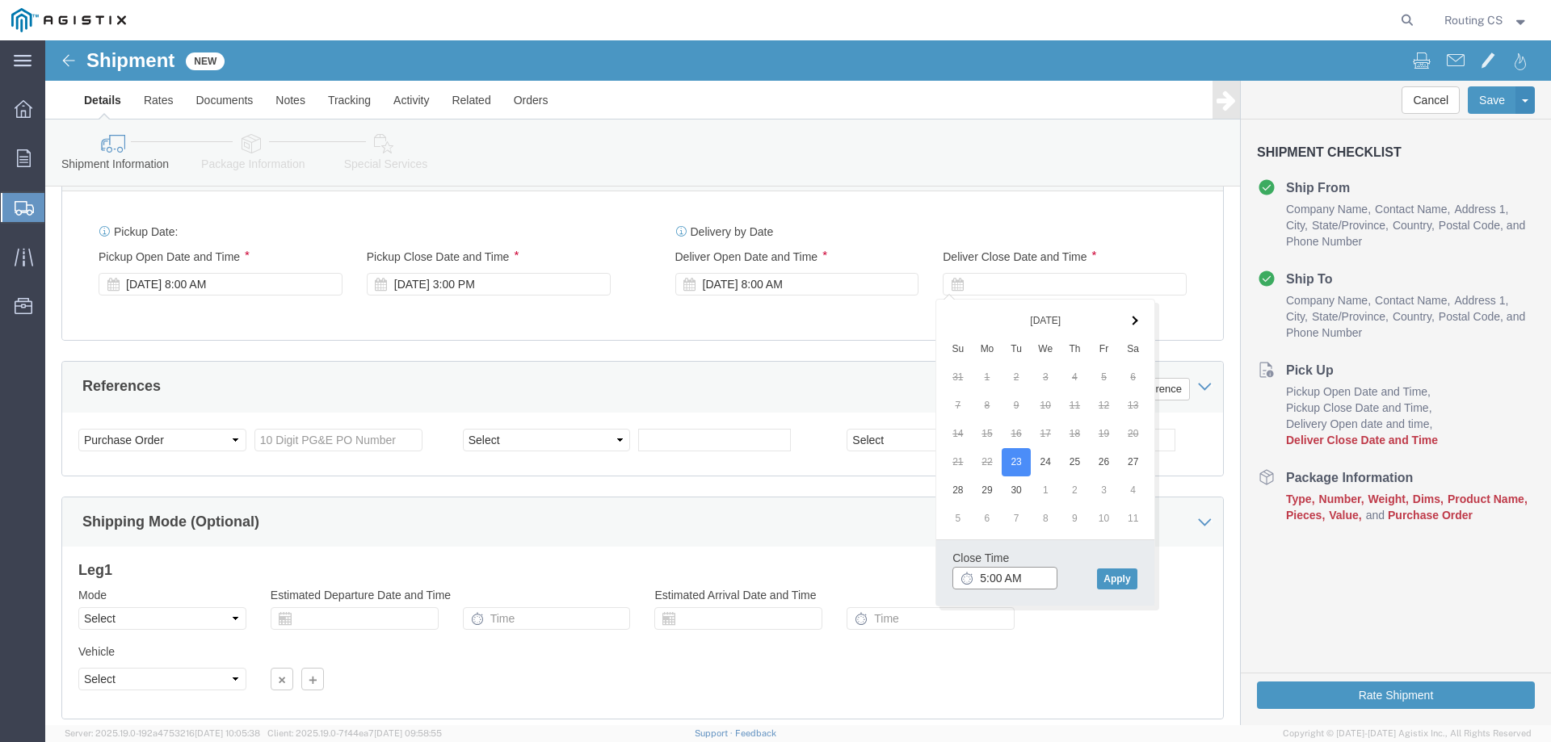
click input "5:00 AM"
type input "5:00 PM"
click button "Apply"
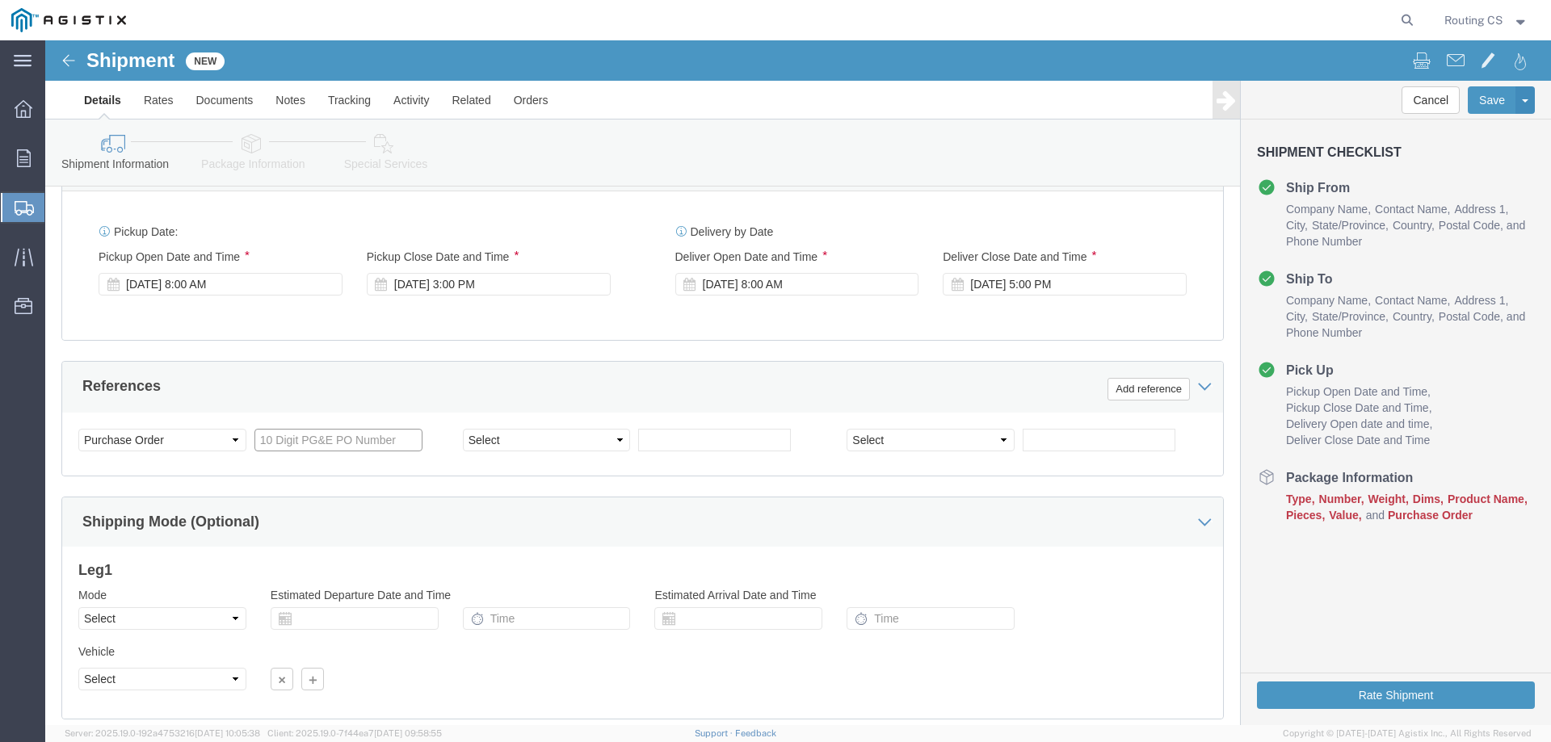
click input "text"
type input "2701244256"
click select "Select Air Less than Truckload Multi-Leg Ocean Freight Rail Small Parcel Truckl…"
select select "LTL"
click select "Select Air Less than Truckload Multi-Leg Ocean Freight Rail Small Parcel Truckl…"
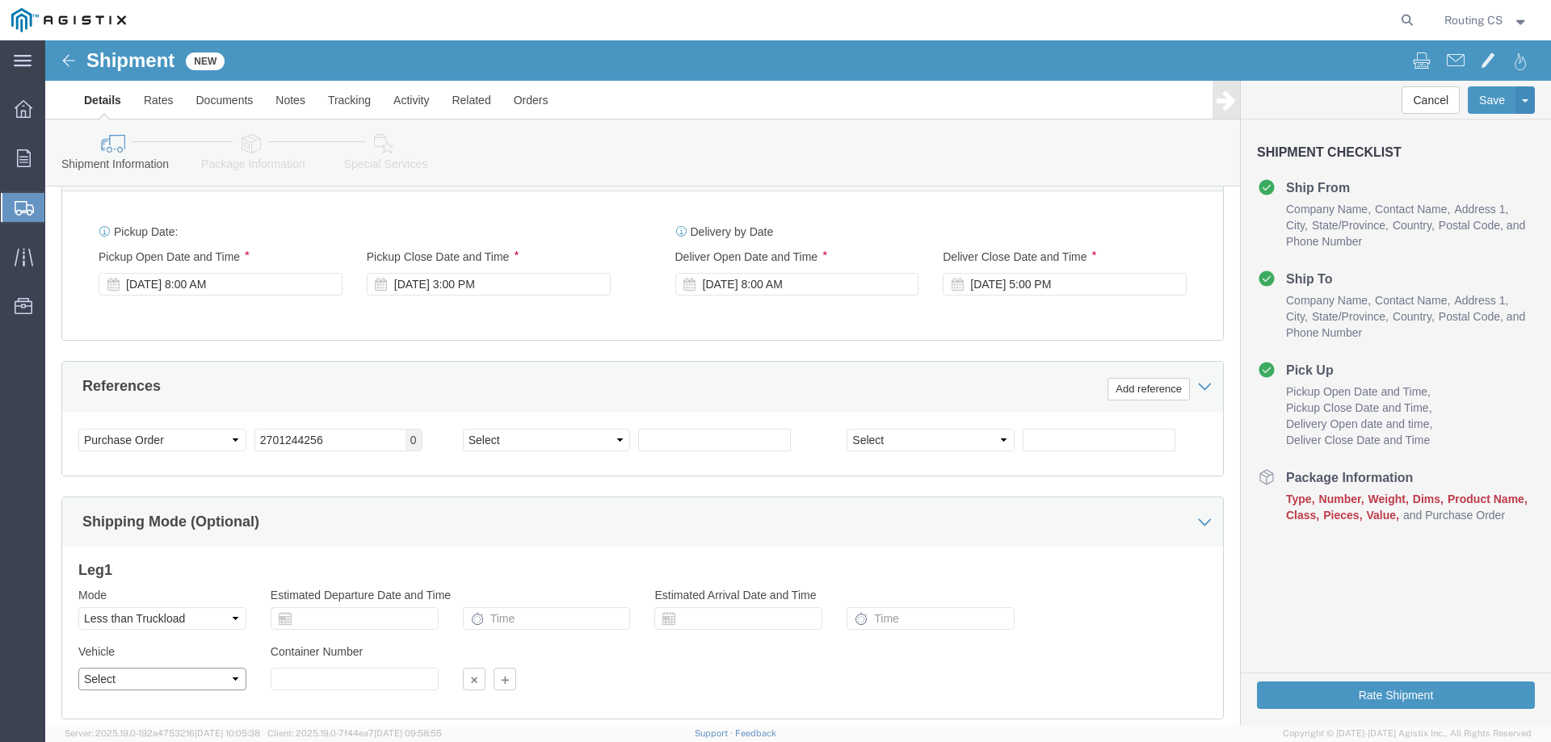
click select "Select Straight Truck"
select select "STTR"
click select "Select Straight Truck"
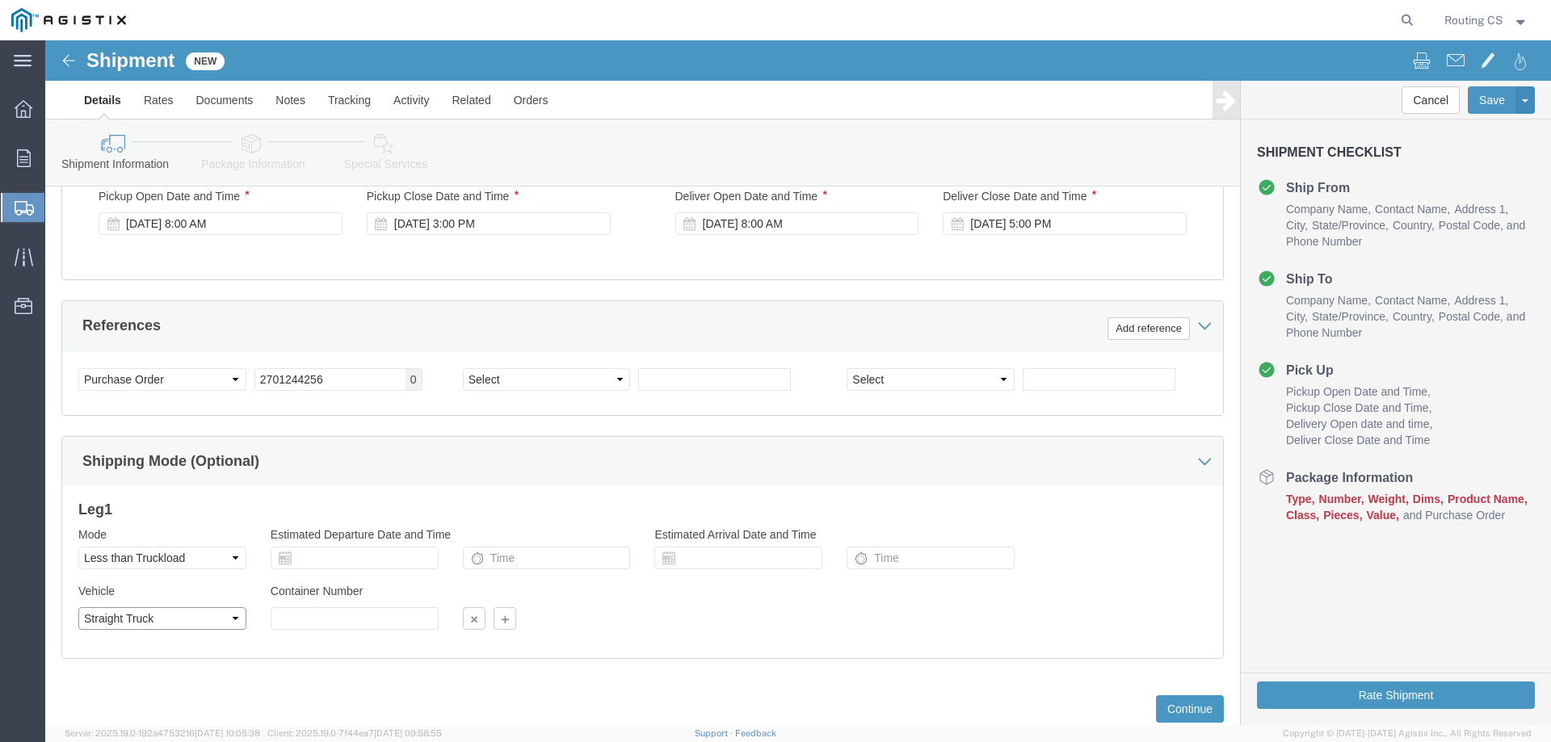
scroll to position [835, 0]
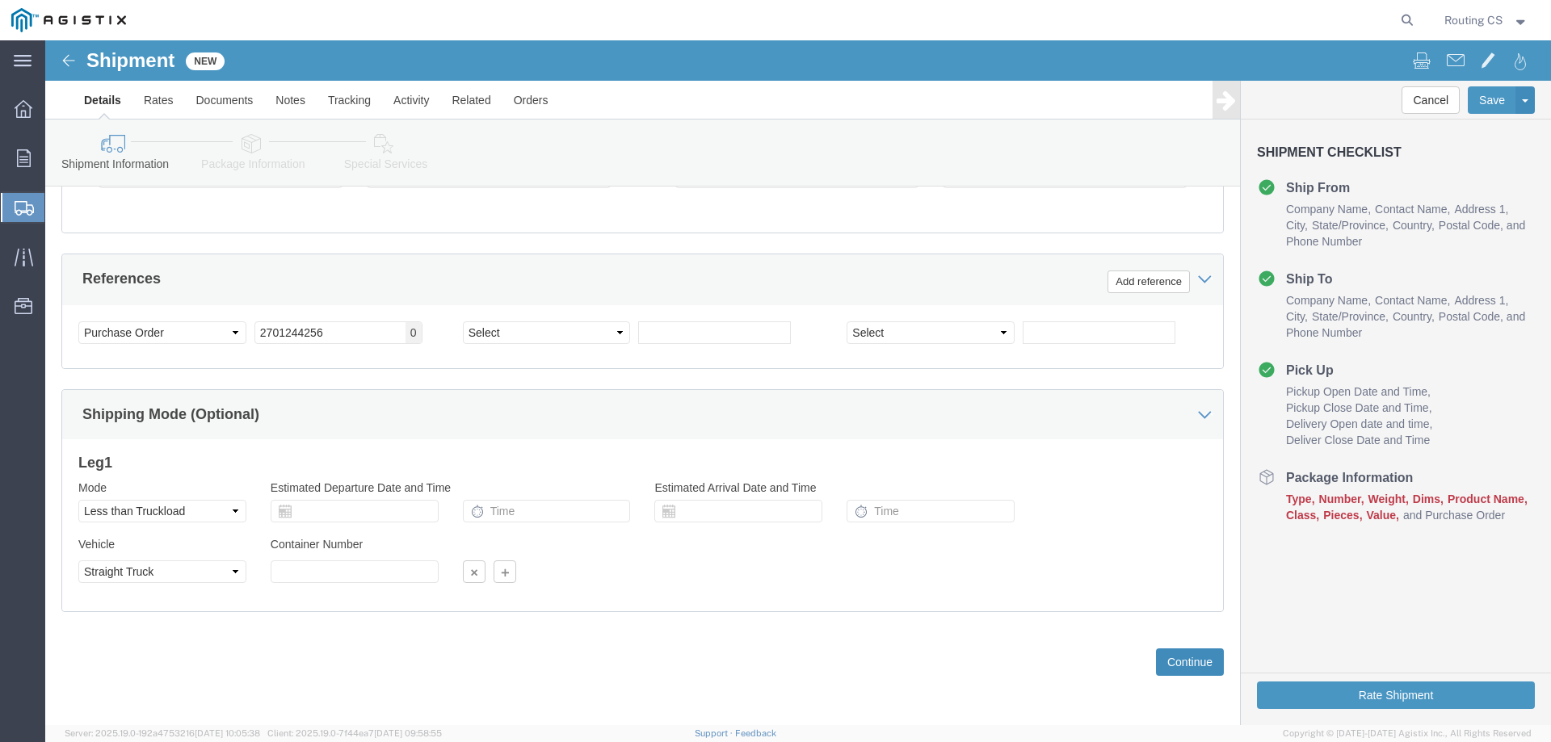
click button "Continue"
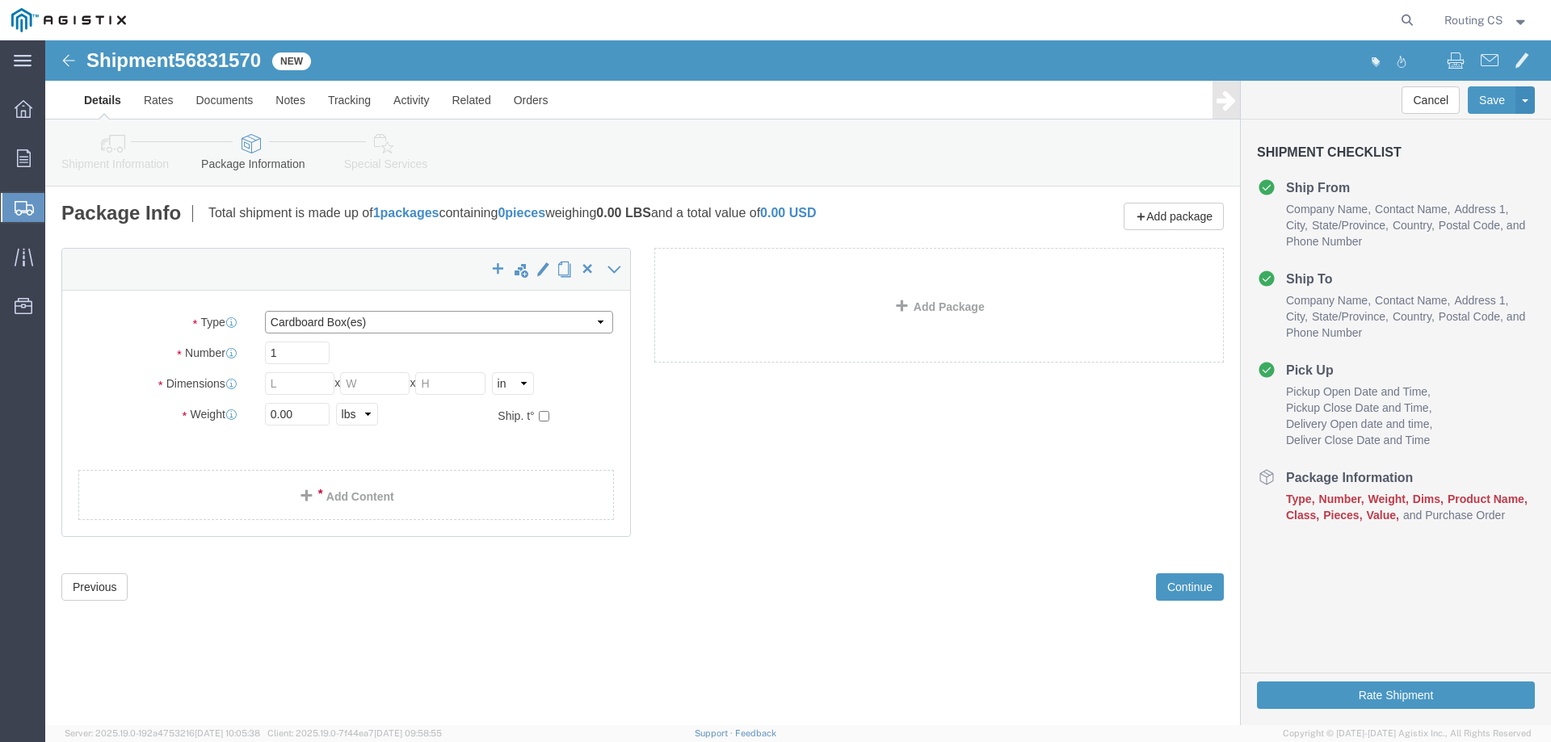
click select "Select Bulk Bundle(s) Cardboard Box(es) Carton(s) Crate(s) Drum(s) (Fiberboard)…"
select select "PONS"
click select "Select Bulk Bundle(s) Cardboard Box(es) Carton(s) Crate(s) Drum(s) (Fiberboard)…"
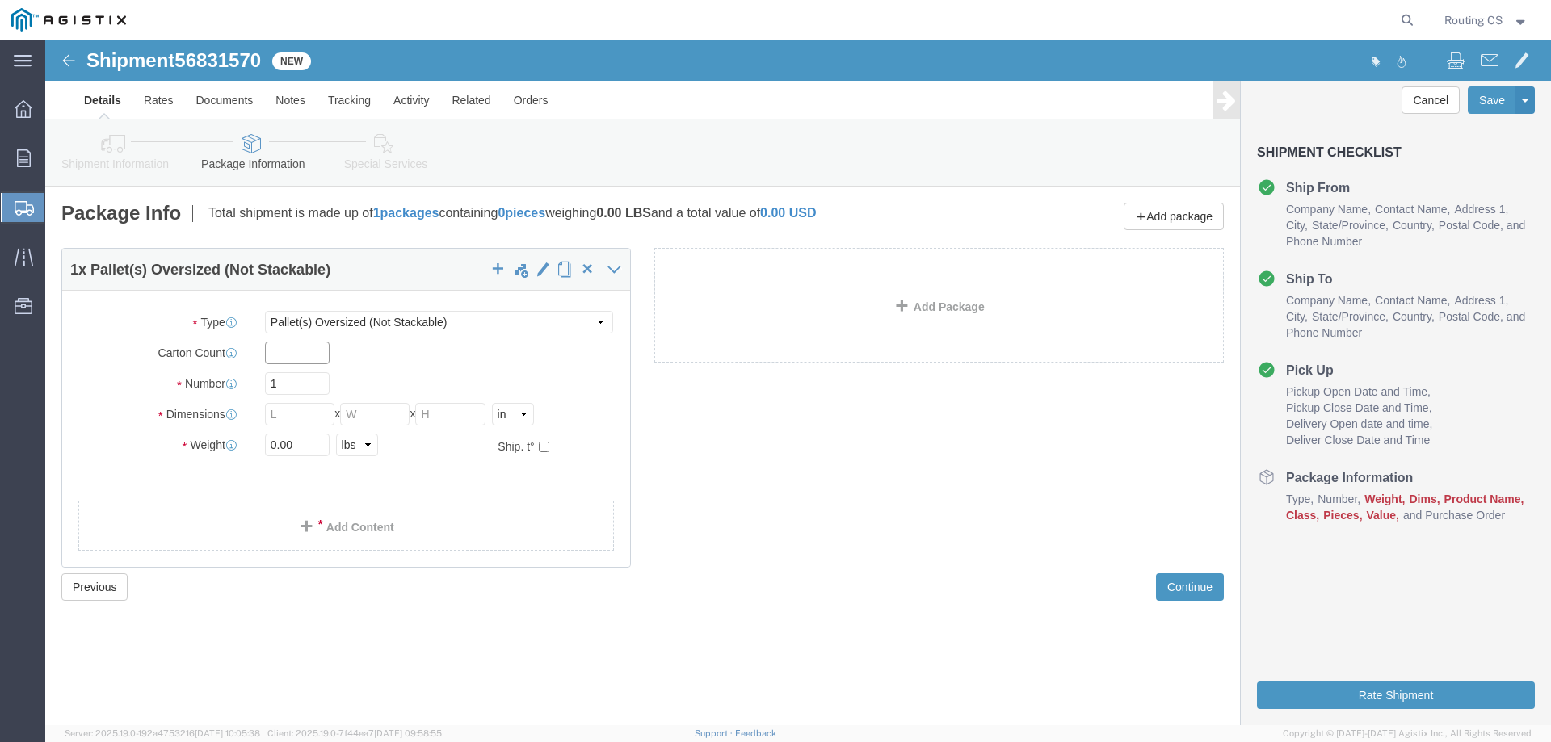
click input "text"
type input "2"
click input "text"
type input "128"
type input "40"
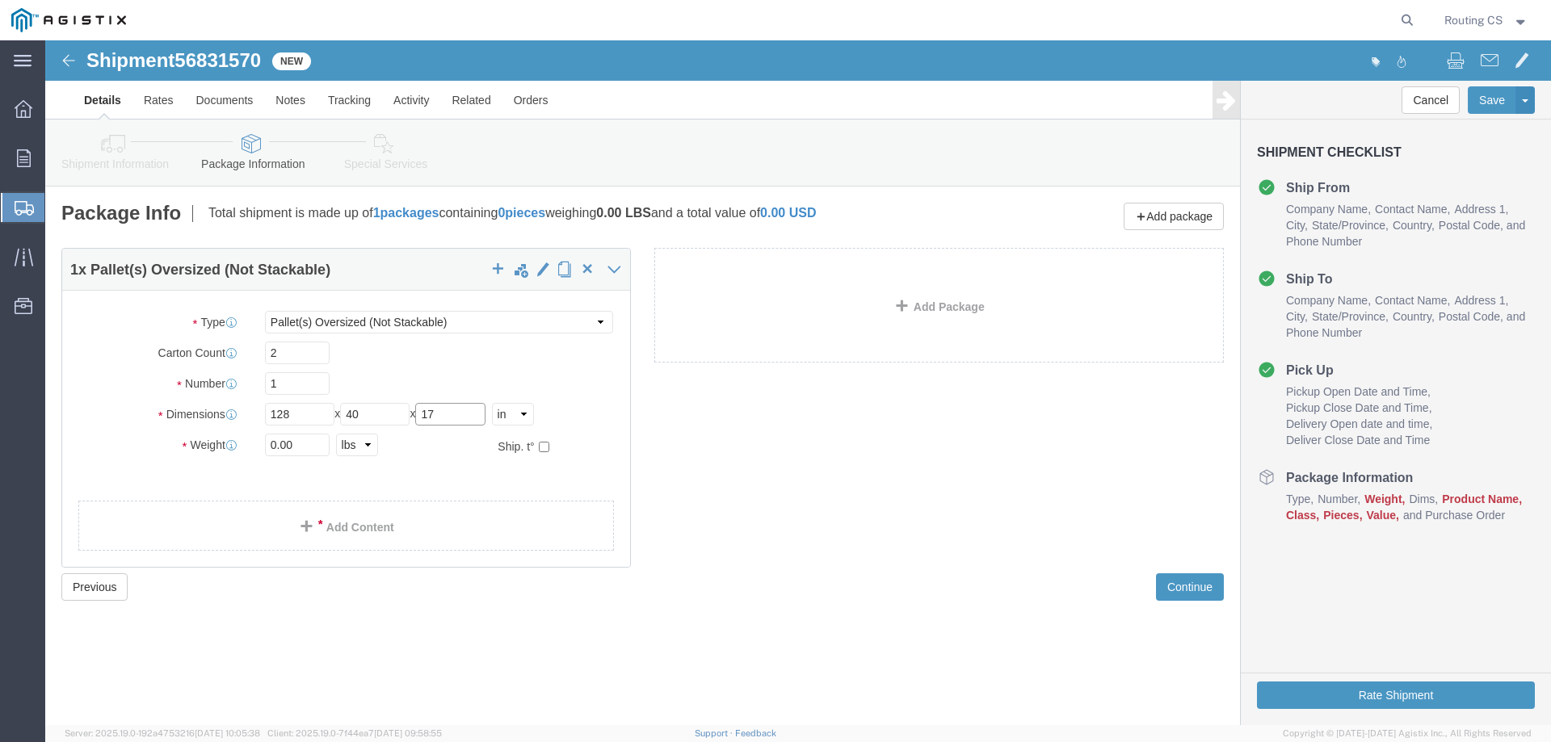
type input "17"
drag, startPoint x: 229, startPoint y: 404, endPoint x: 221, endPoint y: 406, distance: 9.0
click input "0.00"
type input "158.00"
click span
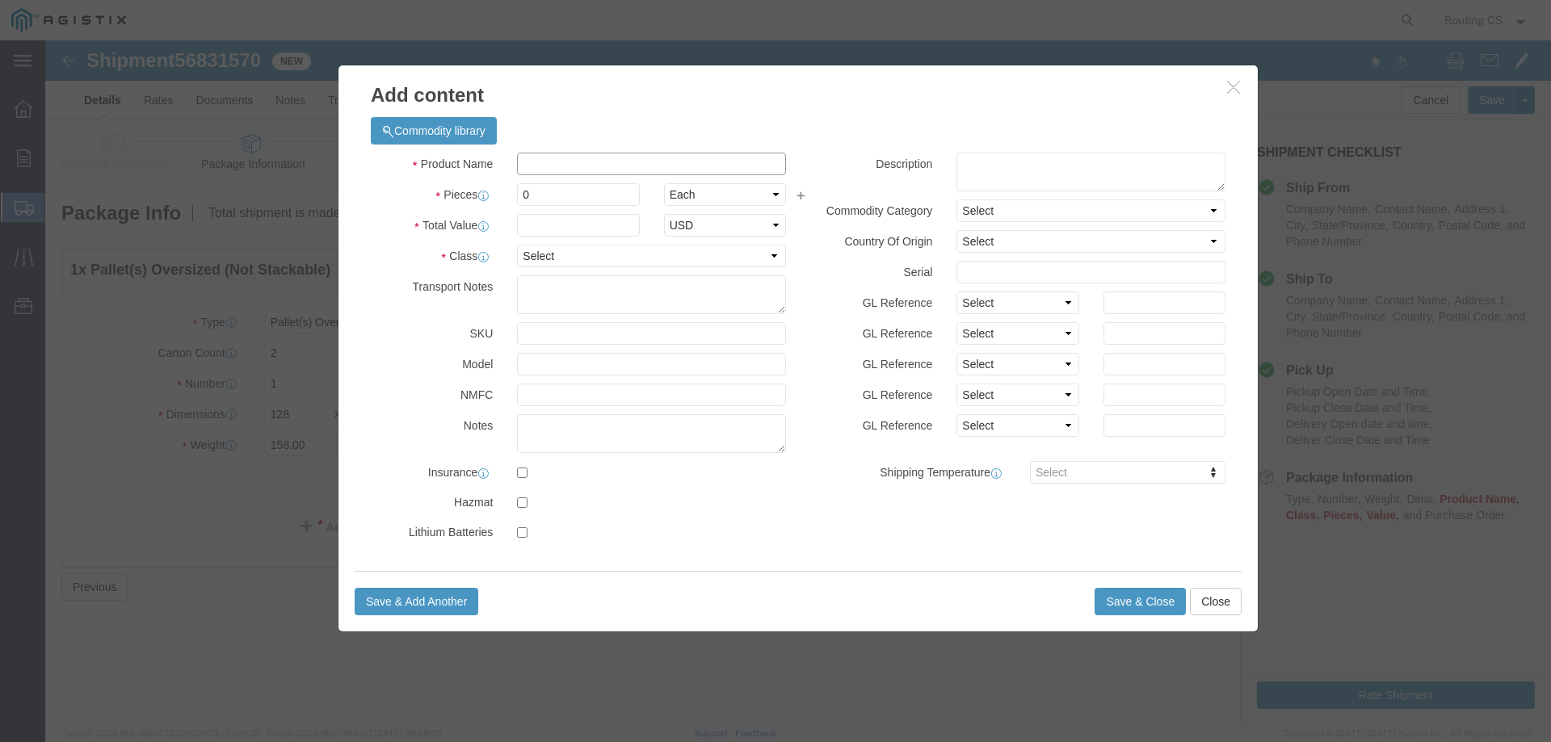
click input "text"
type input "Ladders"
drag, startPoint x: 505, startPoint y: 154, endPoint x: 451, endPoint y: 158, distance: 54.2
click div "Pieces 0 Select Bag Barrels 100Board Feet Bottle Box Blister Pack Carats Can Ca…"
type input "2"
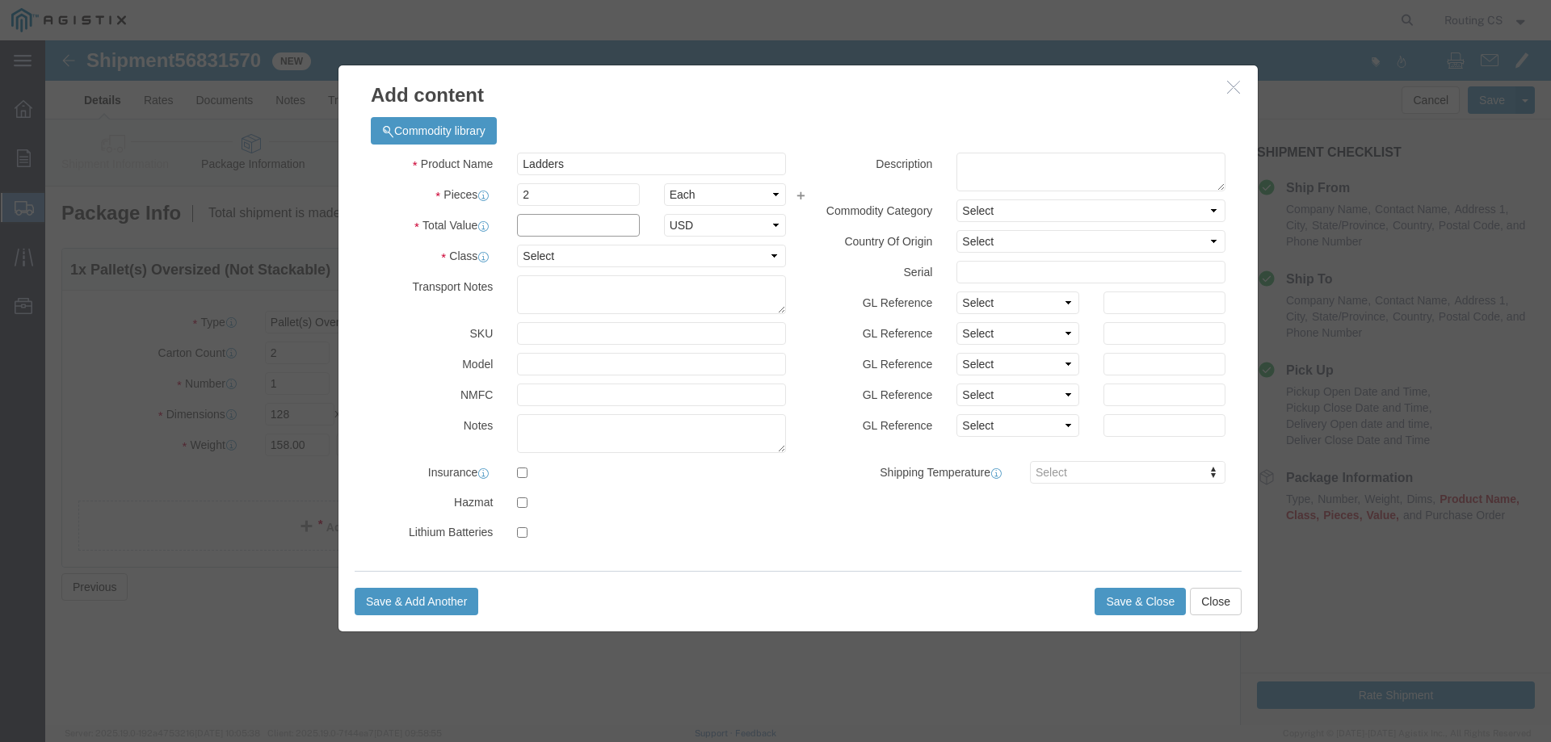
click input "text"
type input "776"
click select "Select 50 55 60 65 70 85 92.5 100 125 175 250 300 400"
select select "250"
click select "Select 50 55 60 65 70 85 92.5 100 125 175 250 300 400"
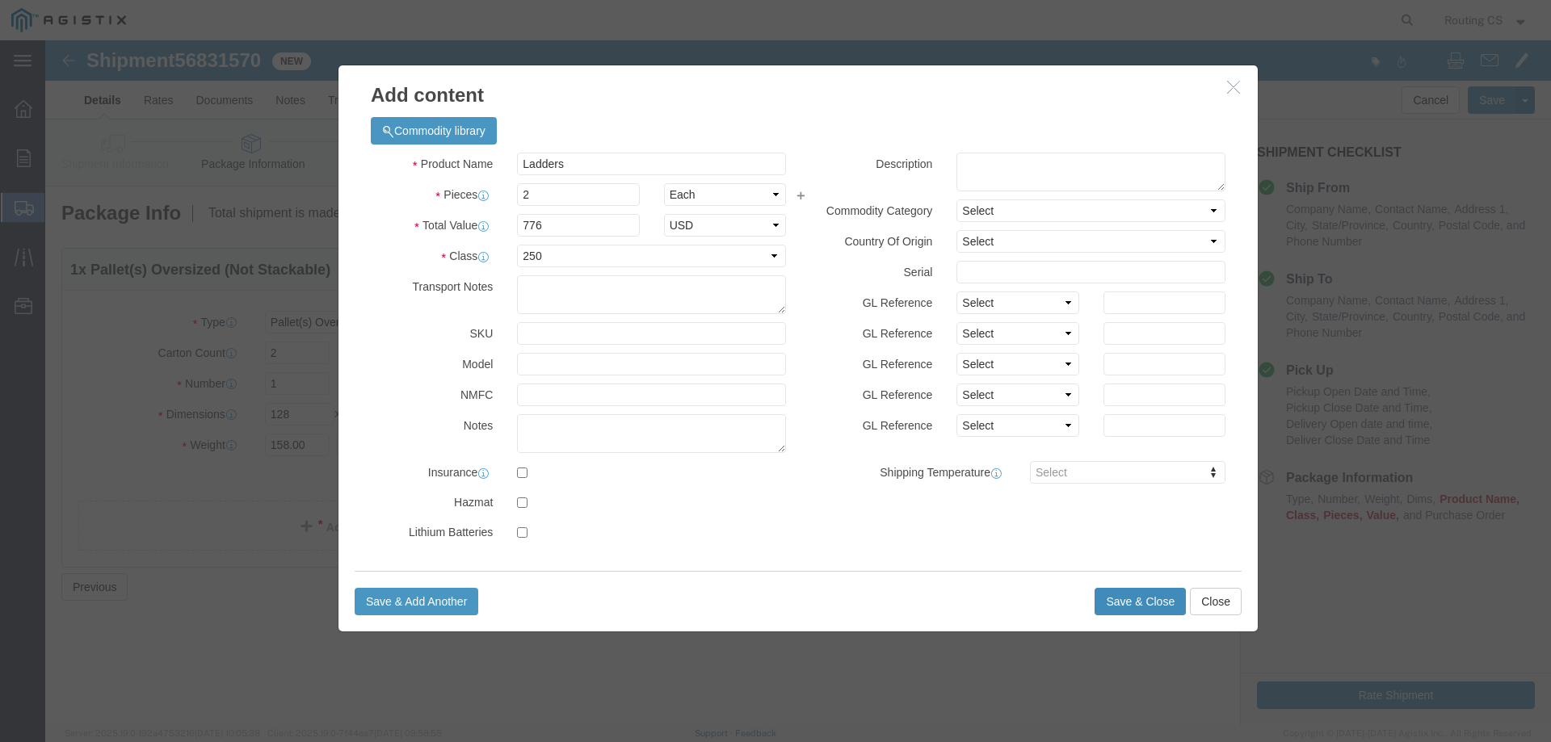
click button "Save & Close"
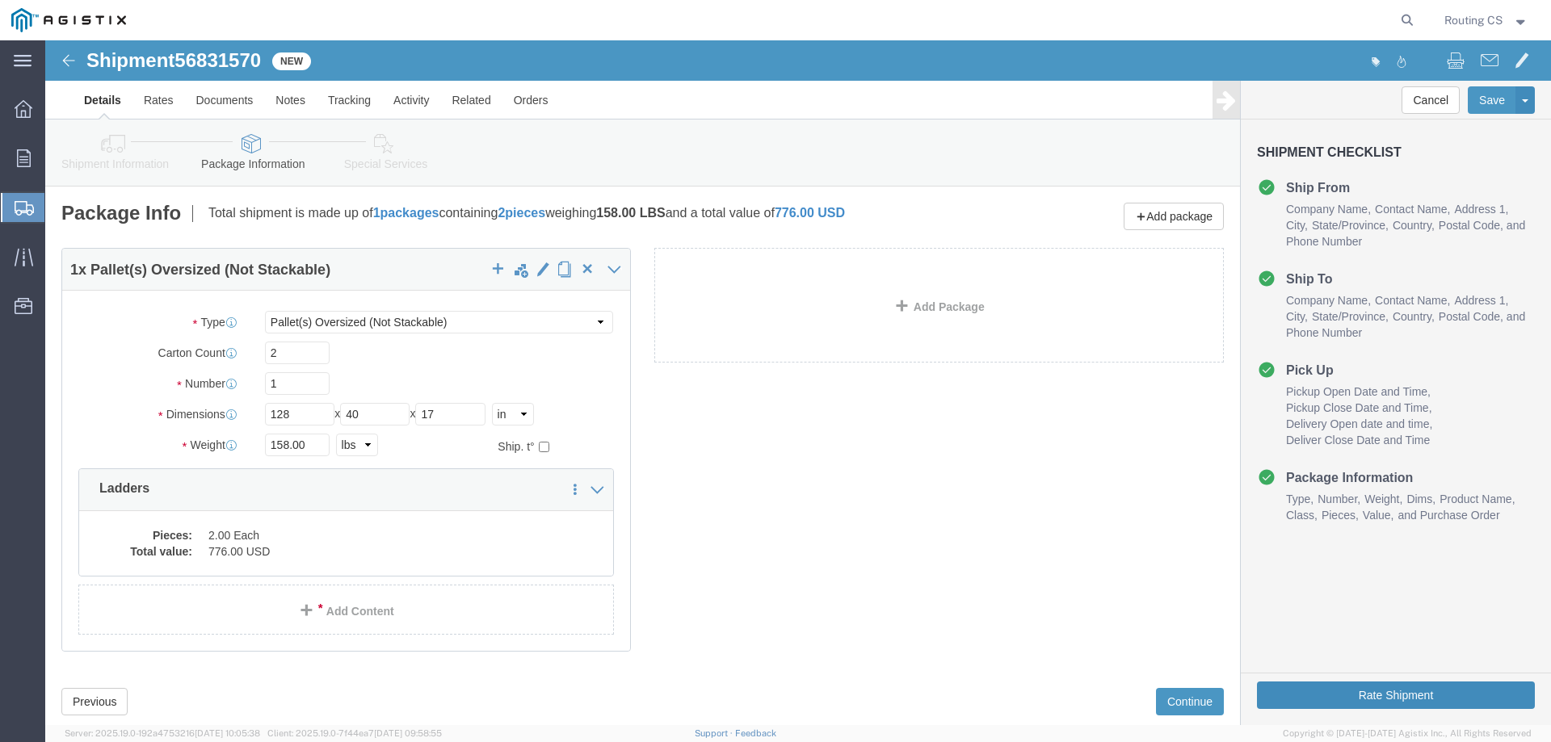
click button "Rate Shipment"
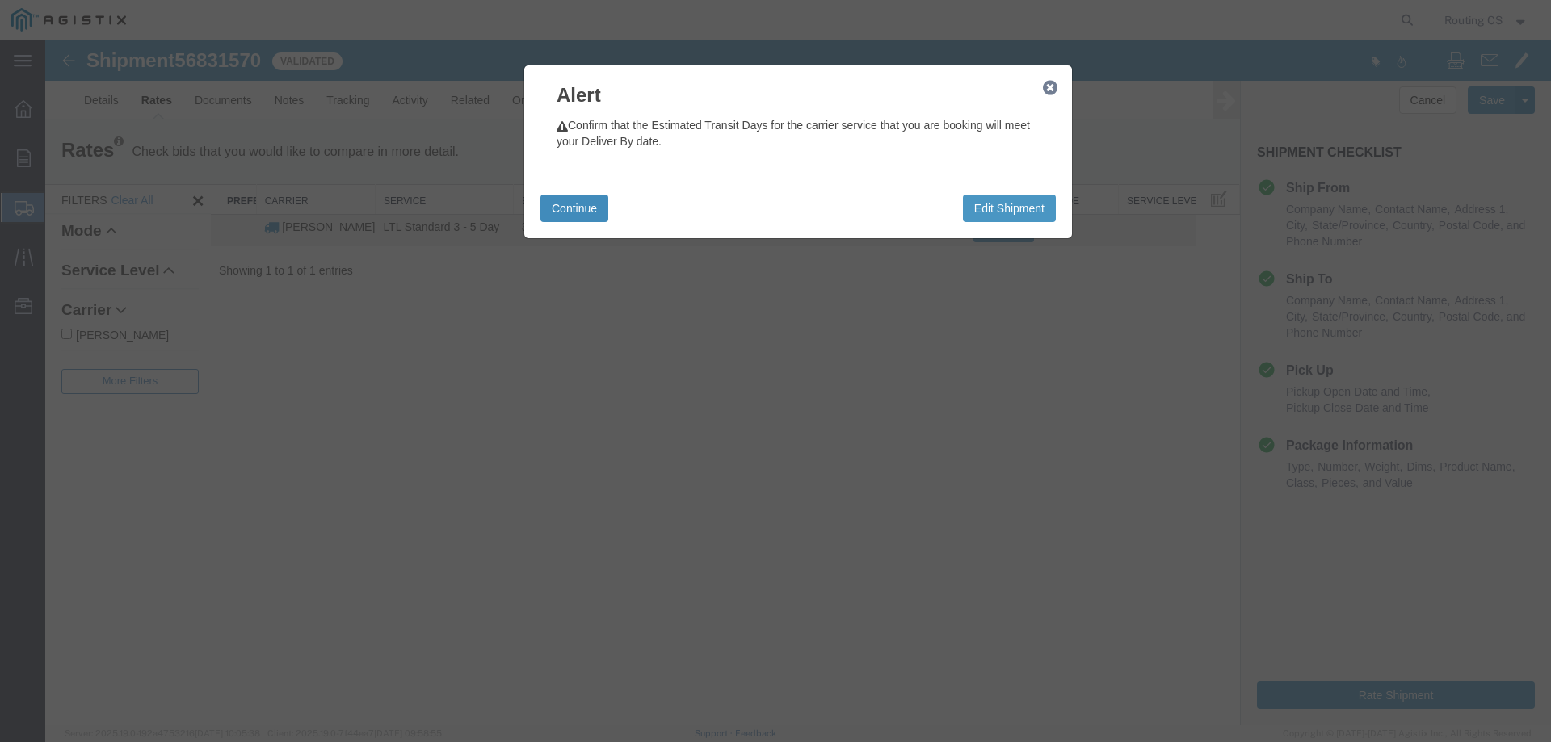
click at [578, 212] on button "Continue" at bounding box center [574, 208] width 68 height 27
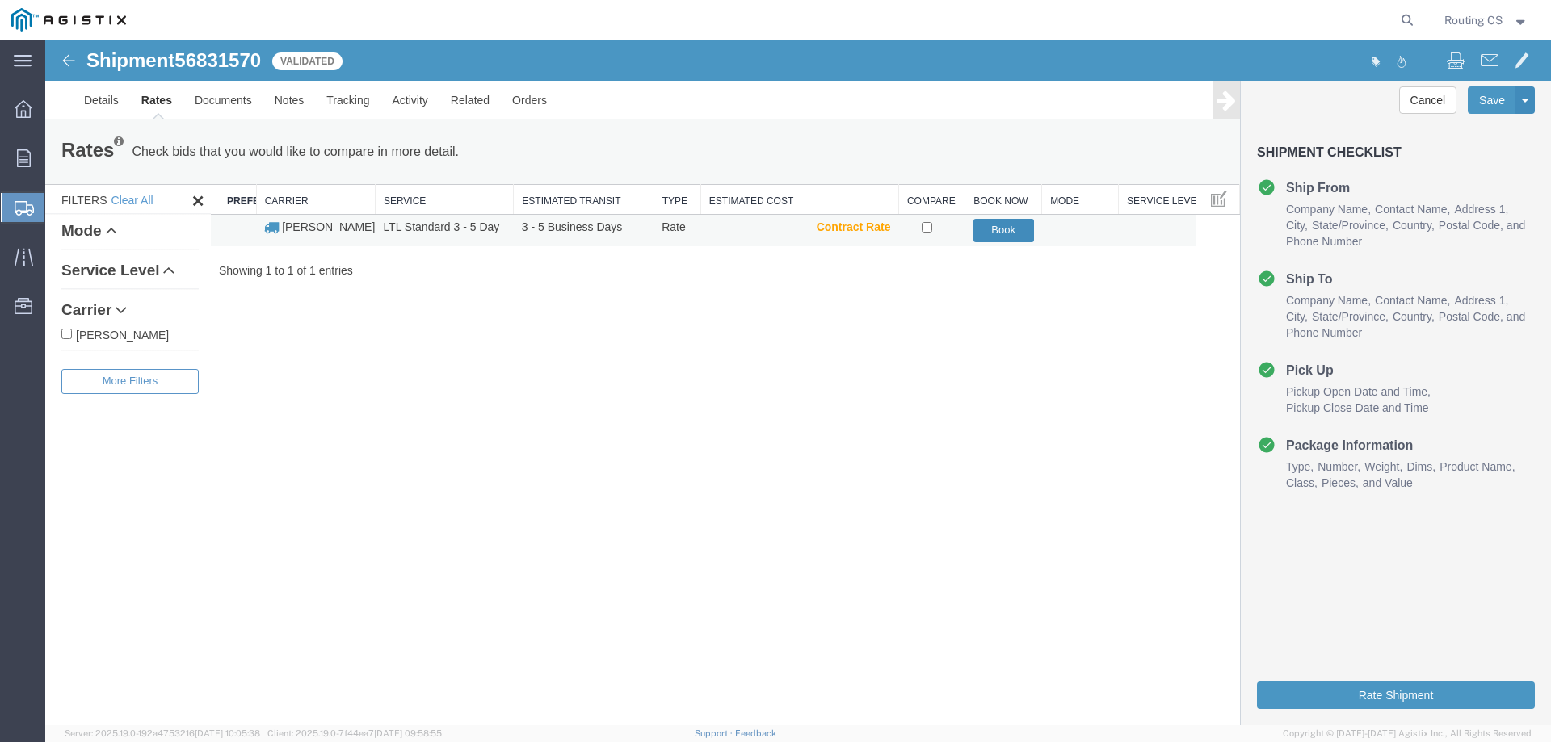
click at [1014, 233] on button "Book" at bounding box center [1003, 230] width 61 height 23
